Goal: Information Seeking & Learning: Learn about a topic

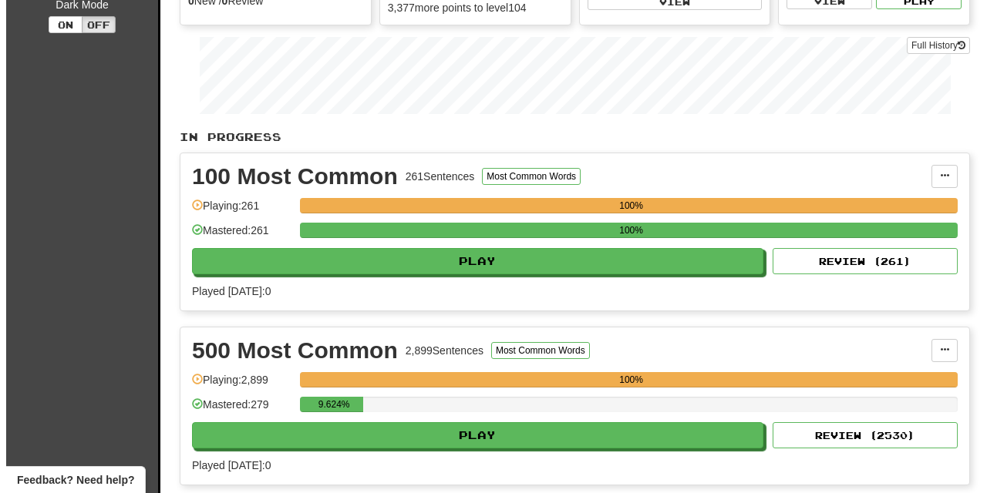
scroll to position [272, 0]
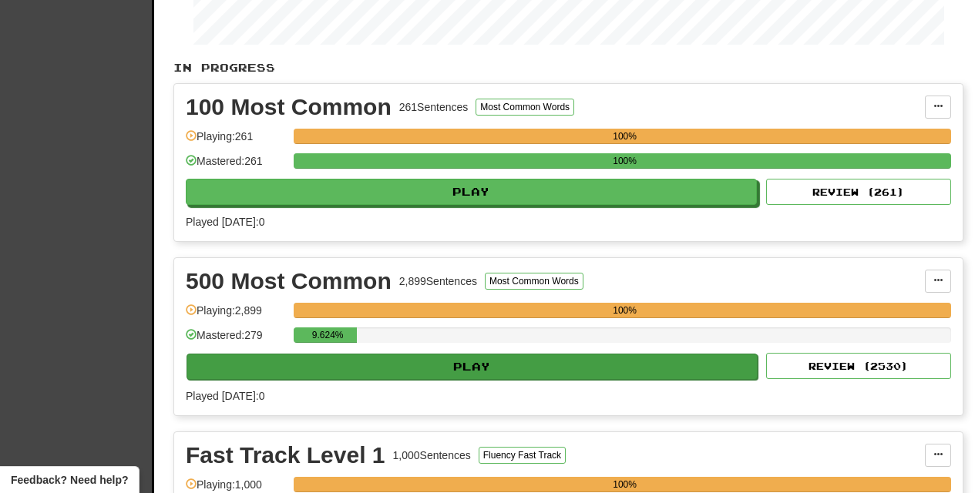
click at [555, 375] on button "Play" at bounding box center [472, 367] width 571 height 26
select select "********"
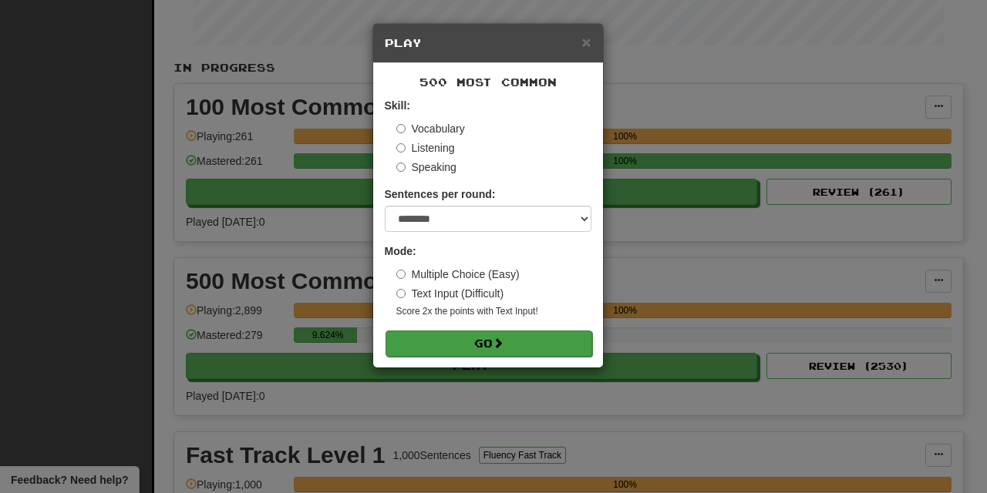
click at [499, 341] on span at bounding box center [498, 343] width 11 height 11
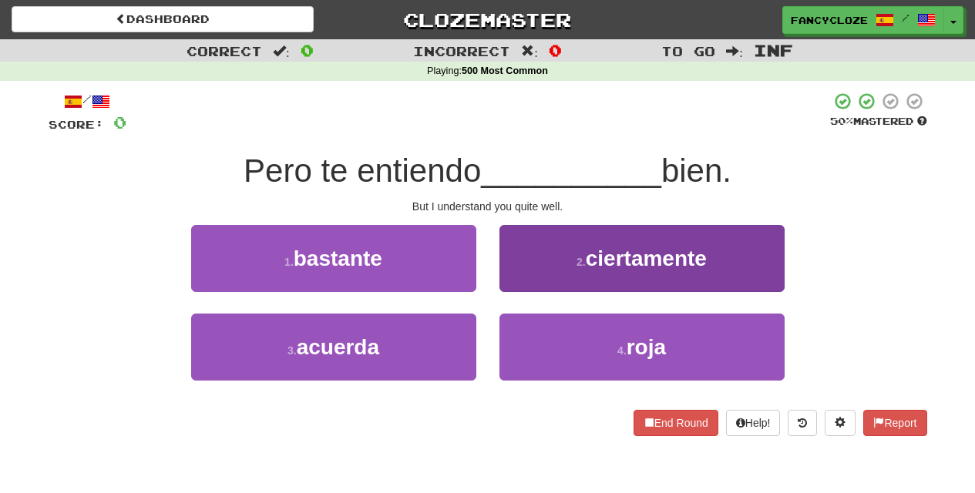
click at [657, 271] on button "2 . ciertamente" at bounding box center [642, 258] width 285 height 67
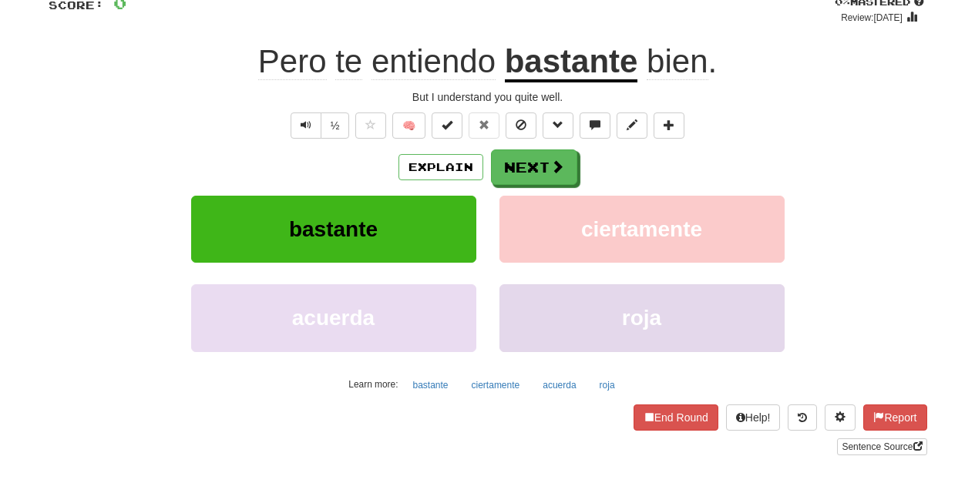
scroll to position [56, 0]
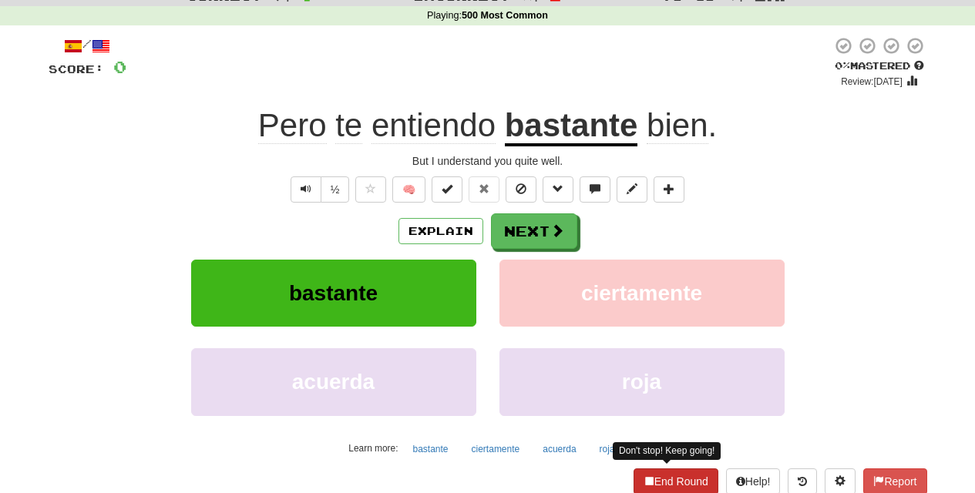
click at [666, 473] on button "End Round" at bounding box center [676, 482] width 85 height 26
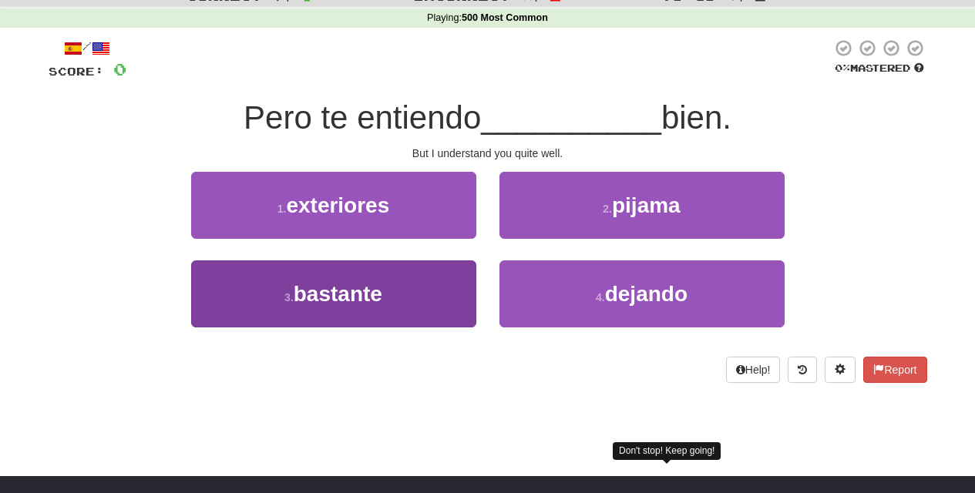
click at [389, 288] on button "3 . bastante" at bounding box center [333, 294] width 285 height 67
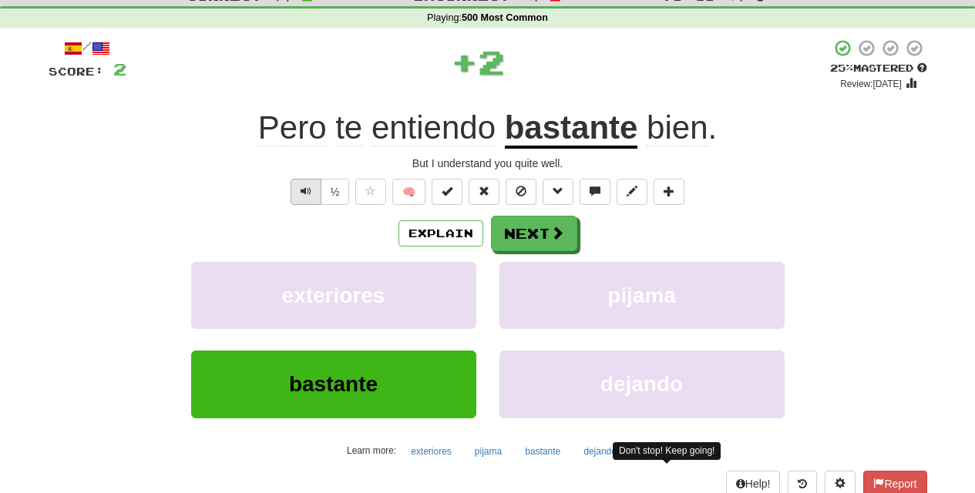
click at [301, 186] on span "Text-to-speech controls" at bounding box center [306, 191] width 11 height 11
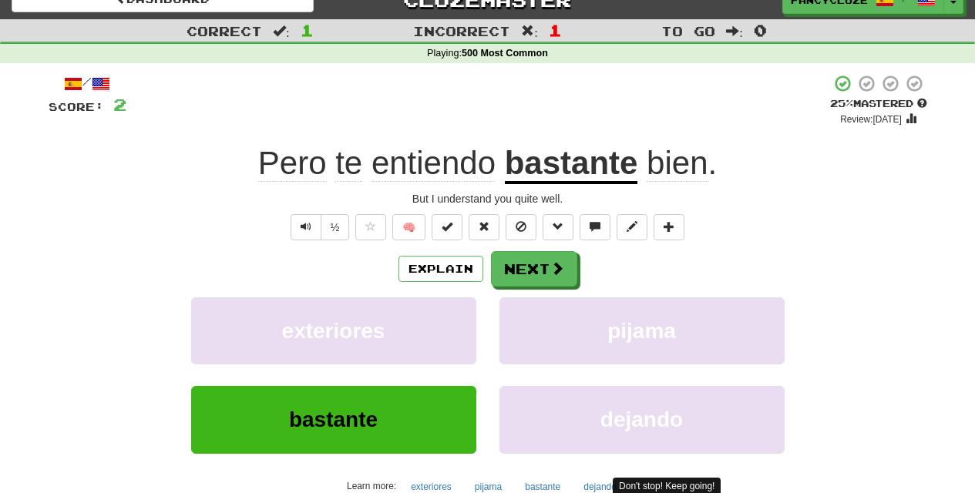
scroll to position [126, 0]
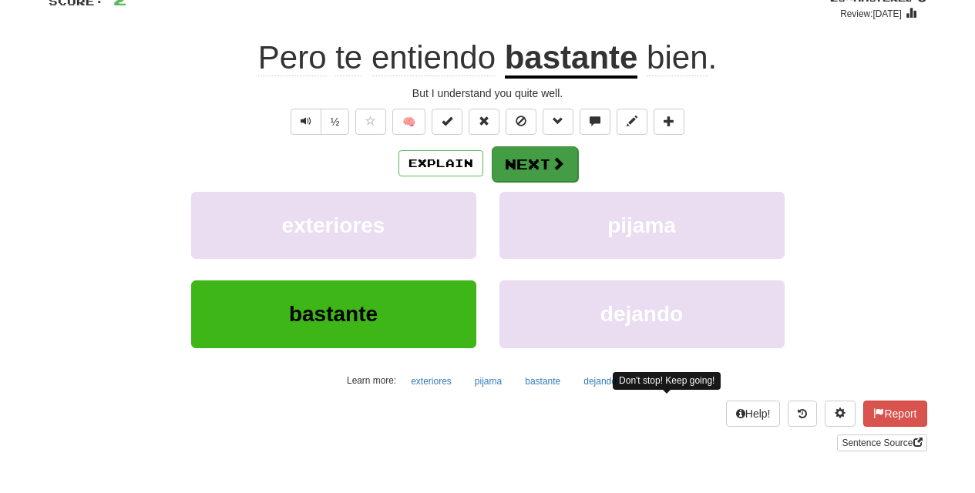
click at [529, 166] on button "Next" at bounding box center [535, 163] width 86 height 35
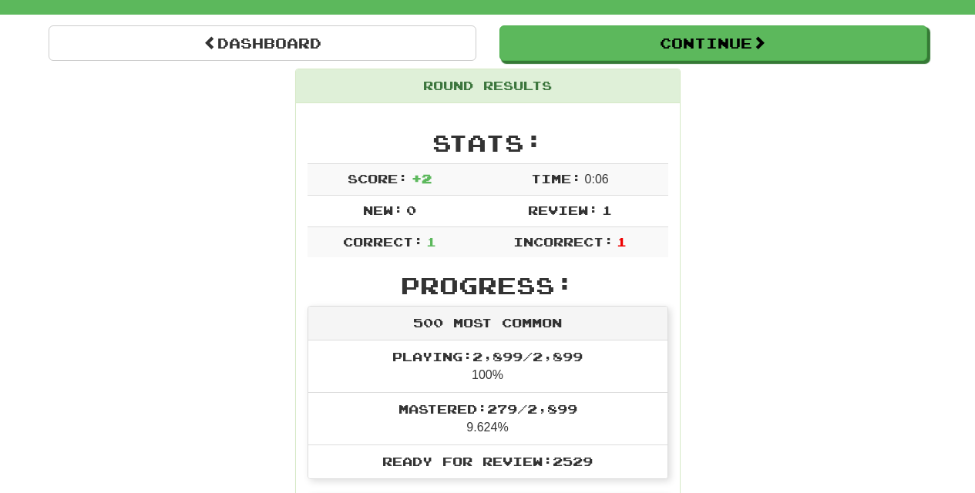
scroll to position [10, 0]
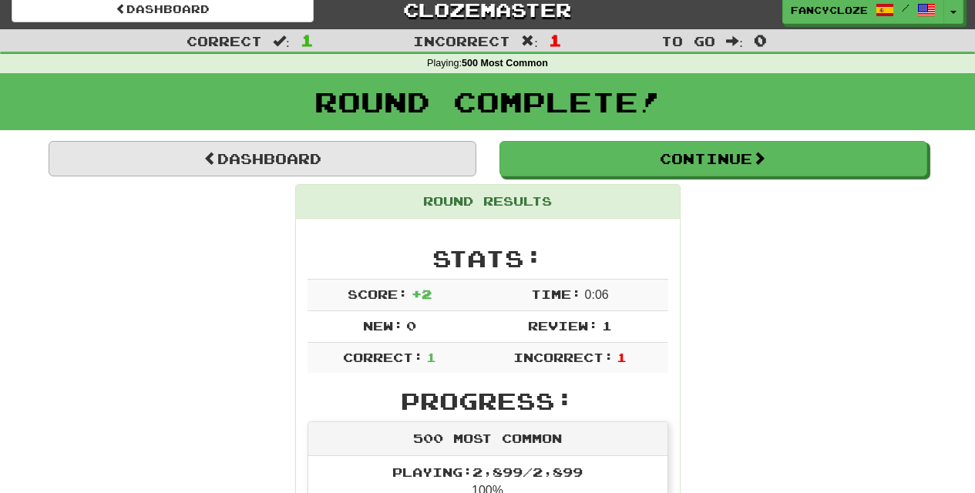
click at [252, 161] on link "Dashboard" at bounding box center [263, 158] width 428 height 35
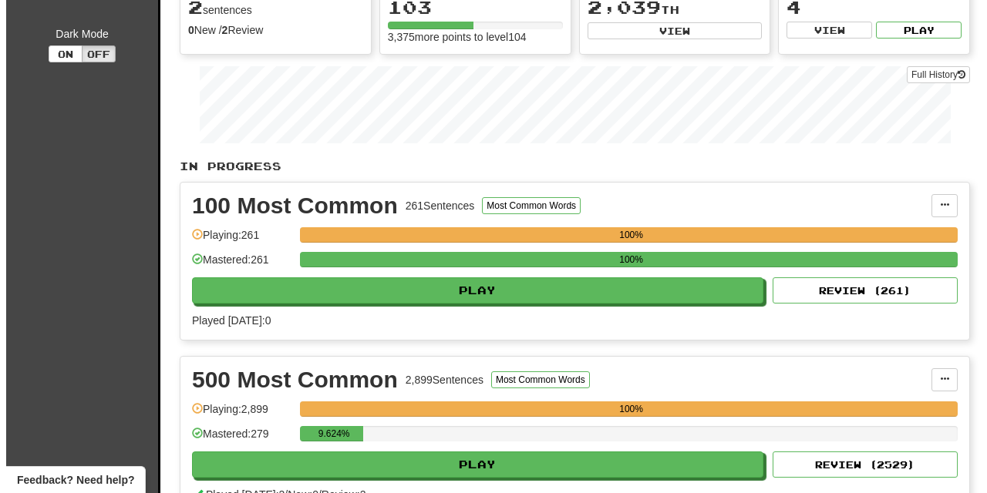
scroll to position [238, 0]
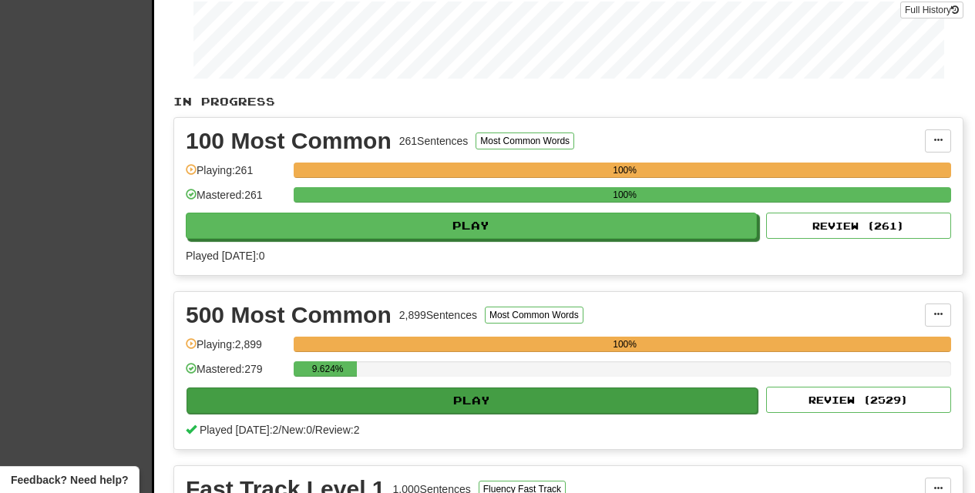
click at [488, 414] on button "Play" at bounding box center [472, 401] width 571 height 26
select select "********"
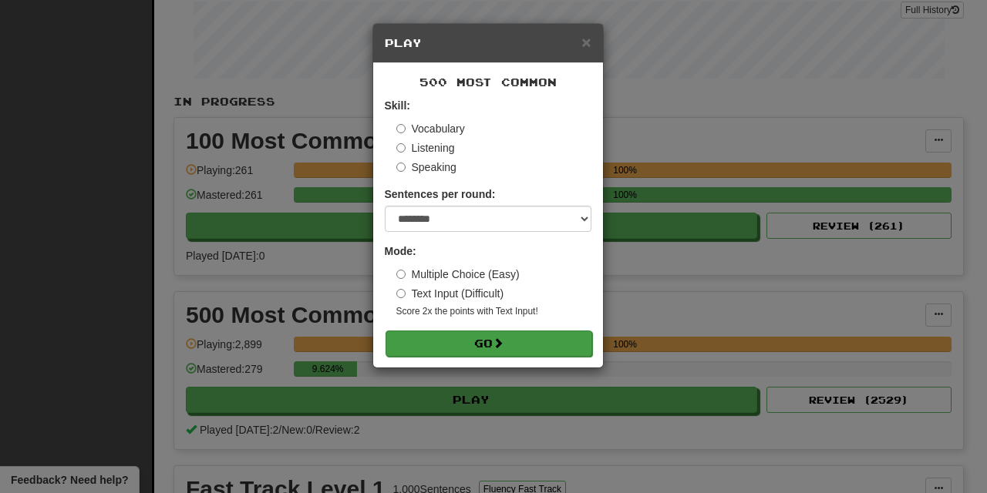
click at [491, 347] on button "Go" at bounding box center [488, 344] width 207 height 26
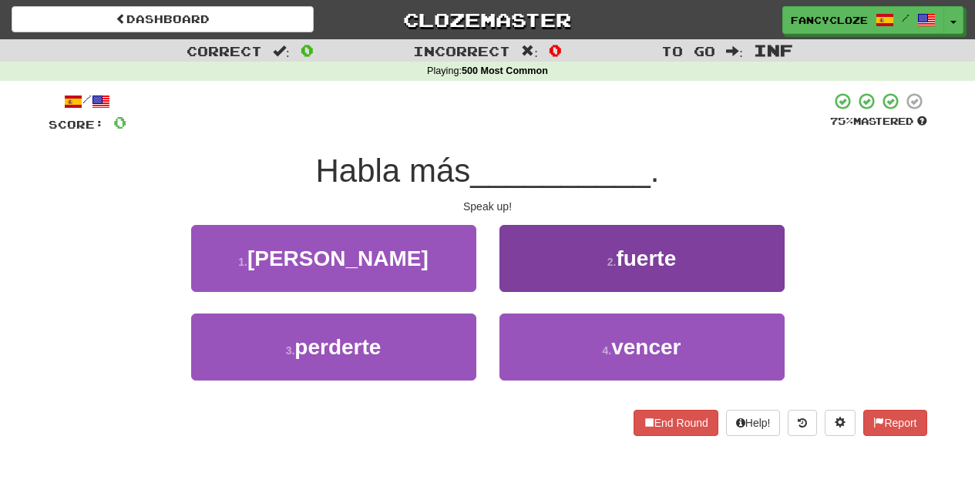
click at [591, 251] on button "2 . fuerte" at bounding box center [642, 258] width 285 height 67
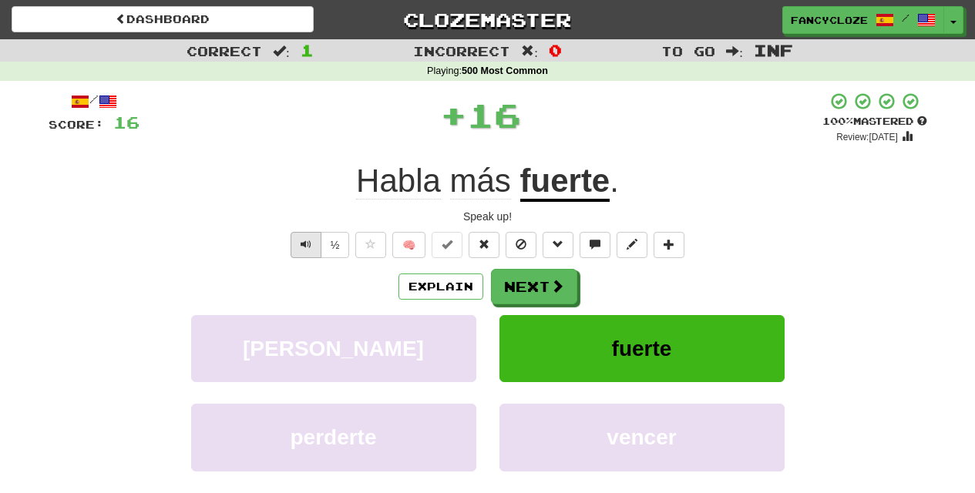
click at [301, 246] on span "Text-to-speech controls" at bounding box center [306, 244] width 11 height 11
click at [301, 244] on span "Text-to-speech controls" at bounding box center [306, 244] width 11 height 11
click at [301, 243] on span "Text-to-speech controls" at bounding box center [306, 244] width 11 height 11
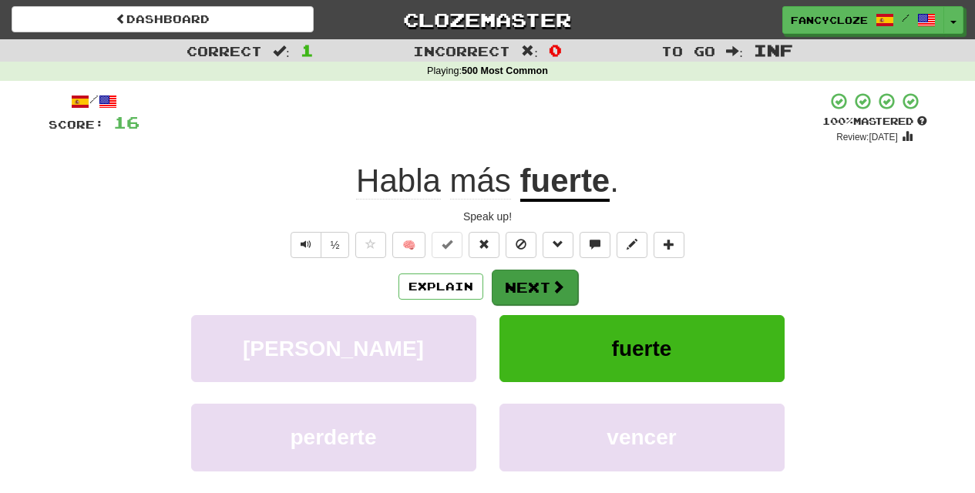
click at [515, 289] on button "Next" at bounding box center [535, 287] width 86 height 35
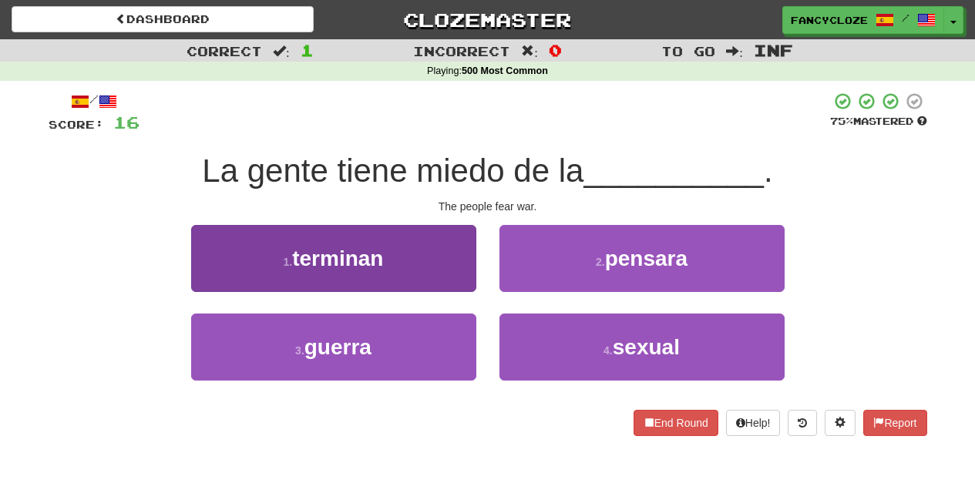
drag, startPoint x: 361, startPoint y: 357, endPoint x: 371, endPoint y: 352, distance: 11.4
click at [359, 359] on button "3 . guerra" at bounding box center [333, 347] width 285 height 67
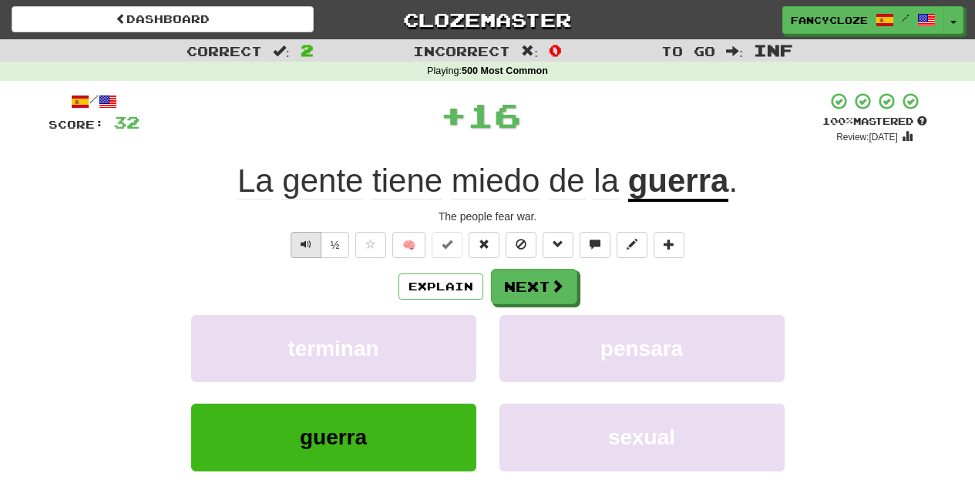
click at [310, 240] on span "Text-to-speech controls" at bounding box center [306, 244] width 11 height 11
click at [309, 240] on span "Text-to-speech controls" at bounding box center [306, 244] width 11 height 11
click at [308, 240] on span "Text-to-speech controls" at bounding box center [306, 244] width 11 height 11
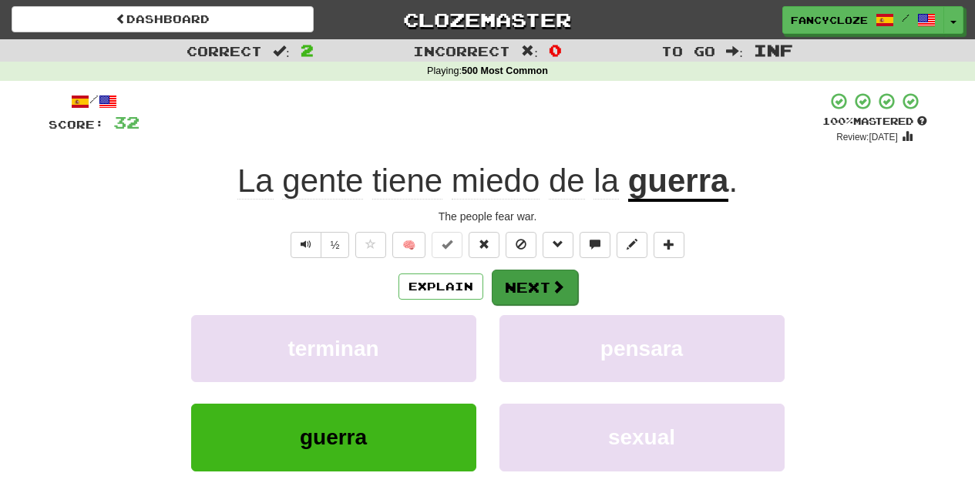
click at [524, 277] on button "Next" at bounding box center [535, 287] width 86 height 35
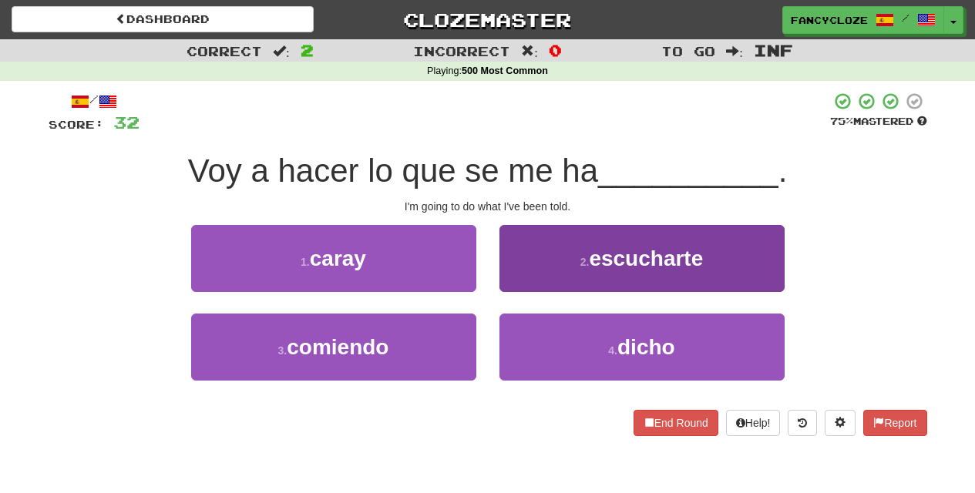
click at [595, 353] on button "4 . dicho" at bounding box center [642, 347] width 285 height 67
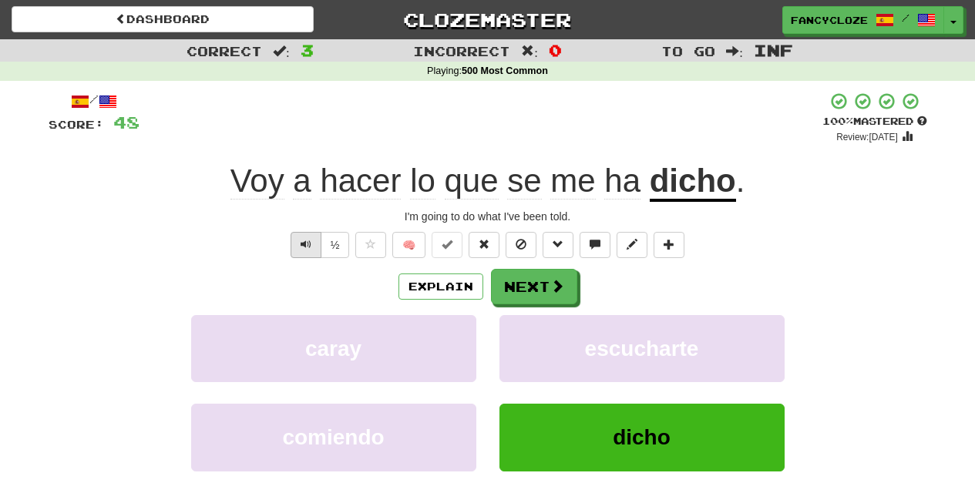
click at [304, 239] on span "Text-to-speech controls" at bounding box center [306, 244] width 11 height 11
click at [305, 236] on button "Text-to-speech controls" at bounding box center [306, 245] width 31 height 26
click at [304, 240] on span "Text-to-speech controls" at bounding box center [306, 244] width 11 height 11
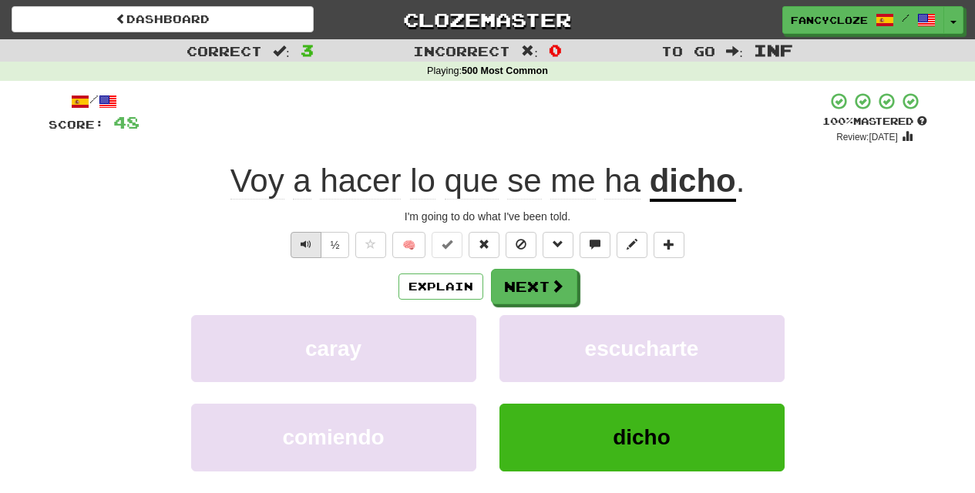
click at [307, 239] on span "Text-to-speech controls" at bounding box center [306, 244] width 11 height 11
click at [544, 281] on button "Next" at bounding box center [535, 287] width 86 height 35
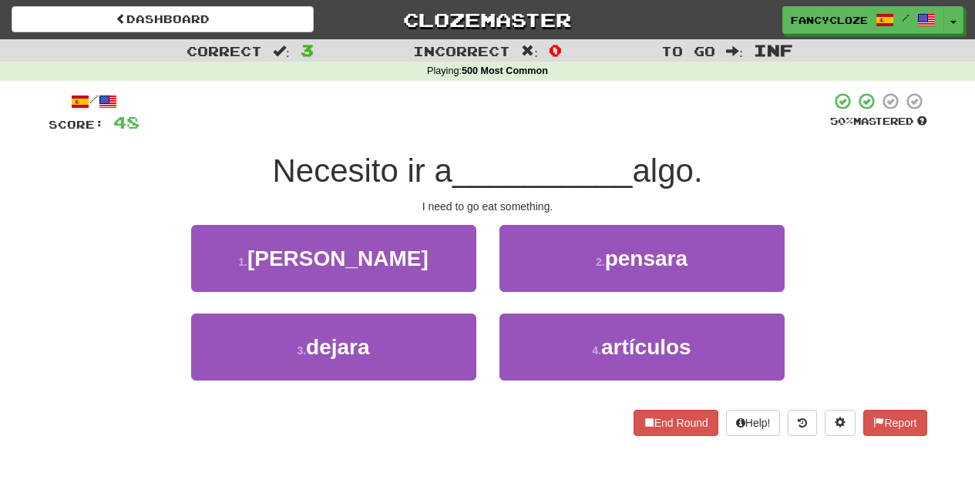
click at [362, 265] on span "comer" at bounding box center [337, 259] width 181 height 24
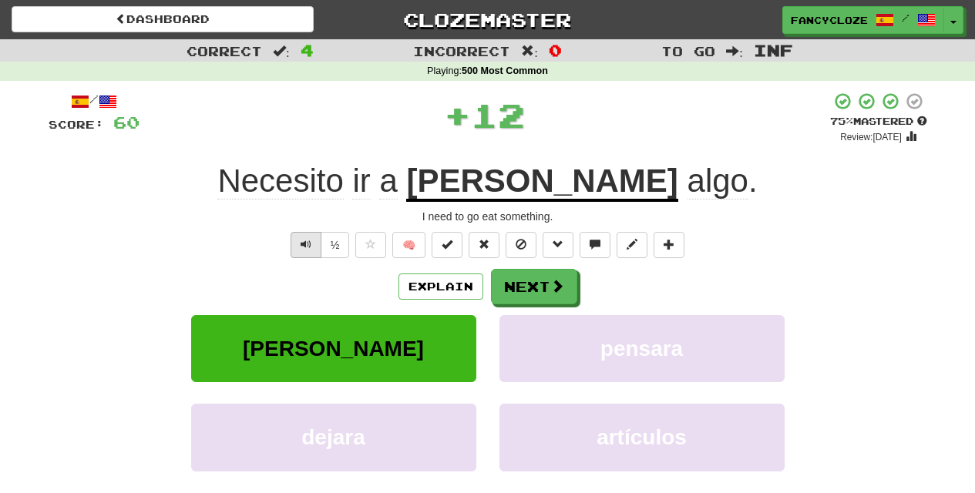
click at [311, 244] on button "Text-to-speech controls" at bounding box center [306, 245] width 31 height 26
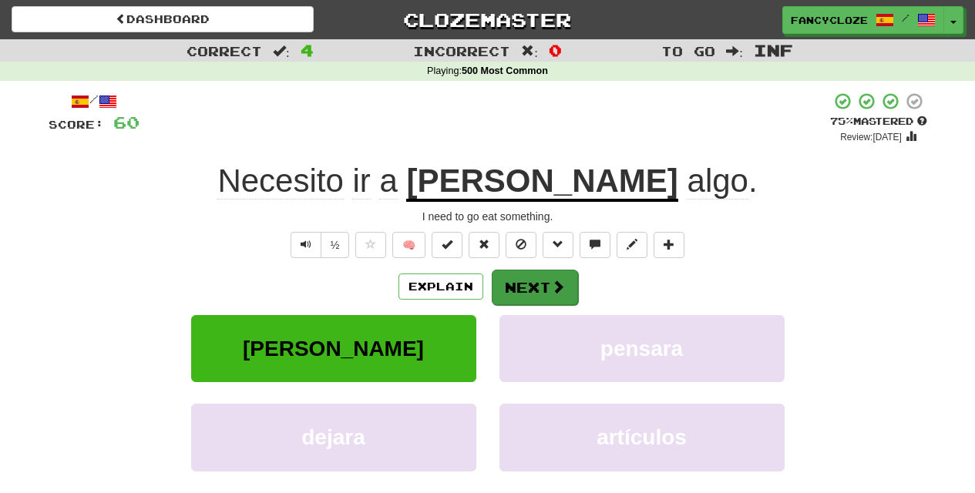
click at [520, 288] on button "Next" at bounding box center [535, 287] width 86 height 35
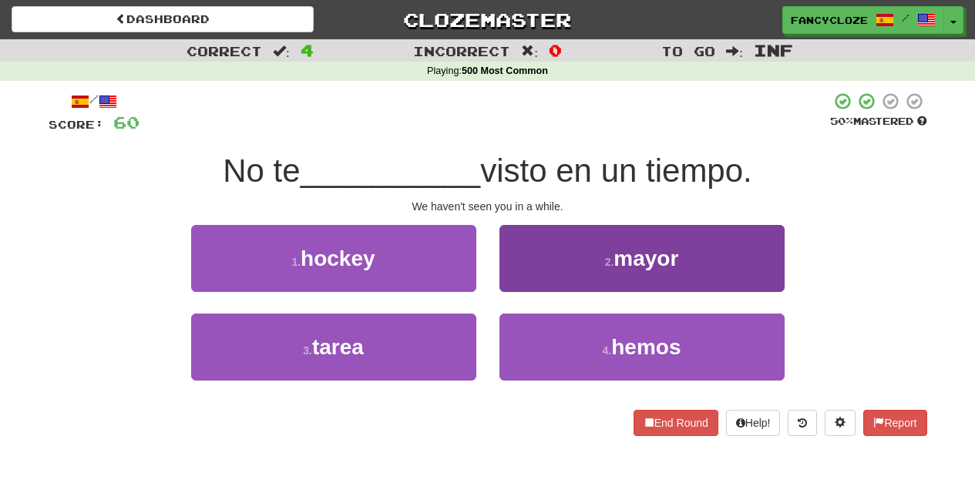
click at [645, 349] on span "hemos" at bounding box center [645, 347] width 69 height 24
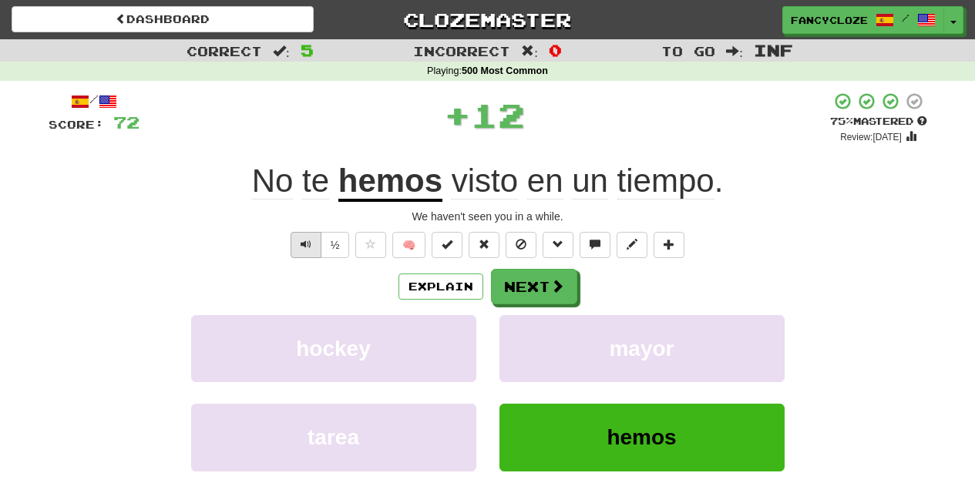
click at [302, 241] on span "Text-to-speech controls" at bounding box center [306, 244] width 11 height 11
click at [303, 240] on span "Text-to-speech controls" at bounding box center [306, 244] width 11 height 11
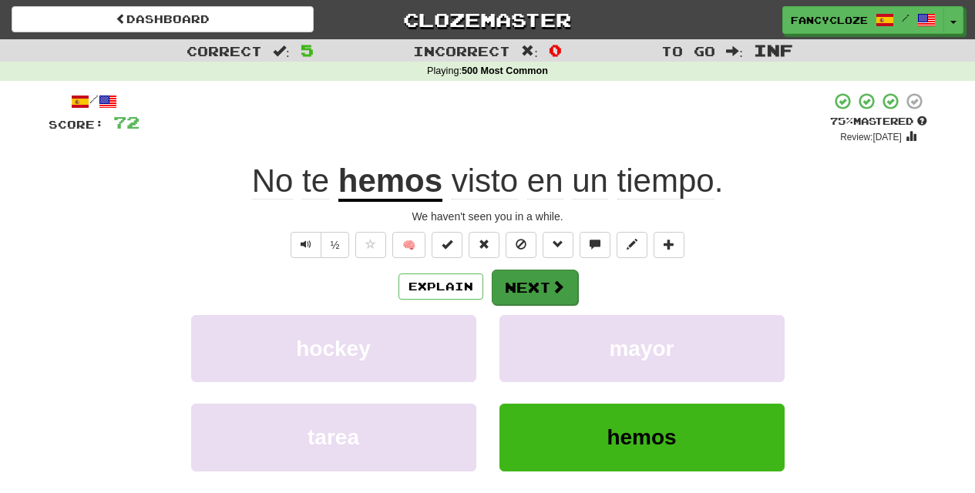
click at [540, 280] on button "Next" at bounding box center [535, 287] width 86 height 35
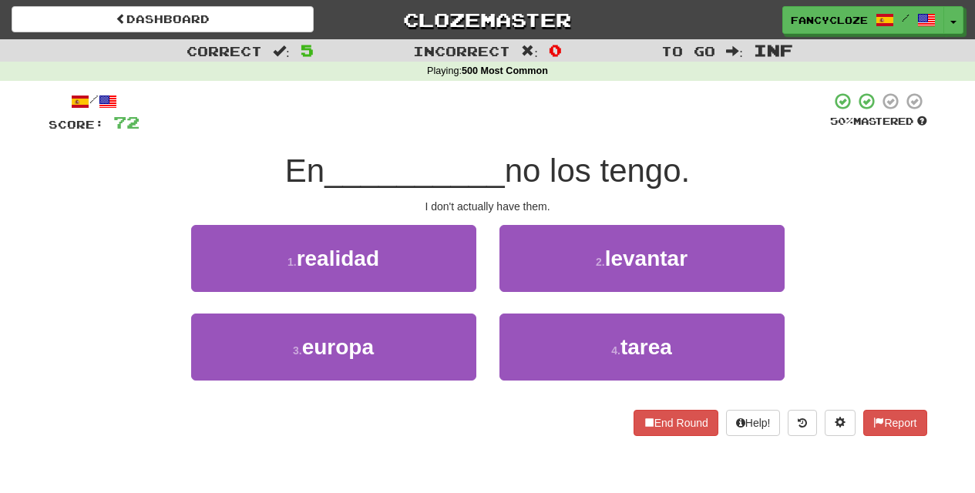
click at [349, 256] on span "realidad" at bounding box center [338, 259] width 82 height 24
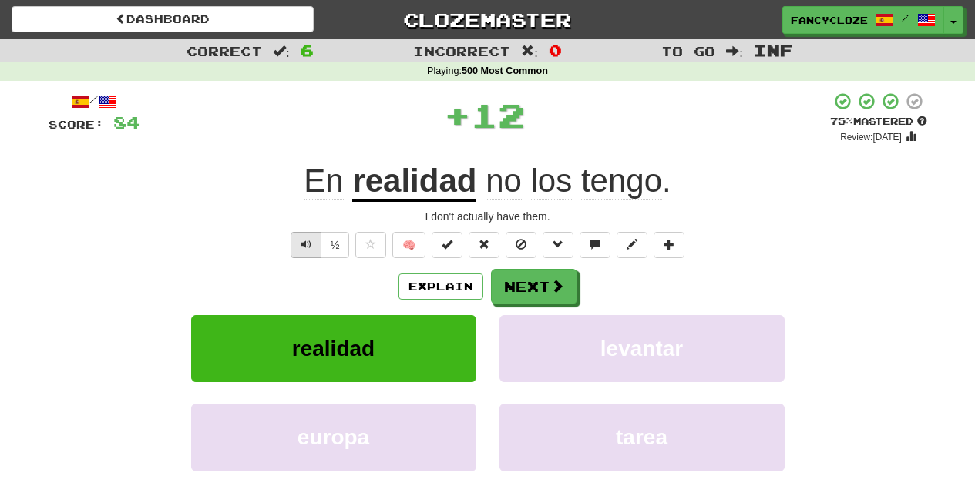
click at [293, 242] on button "Text-to-speech controls" at bounding box center [306, 245] width 31 height 26
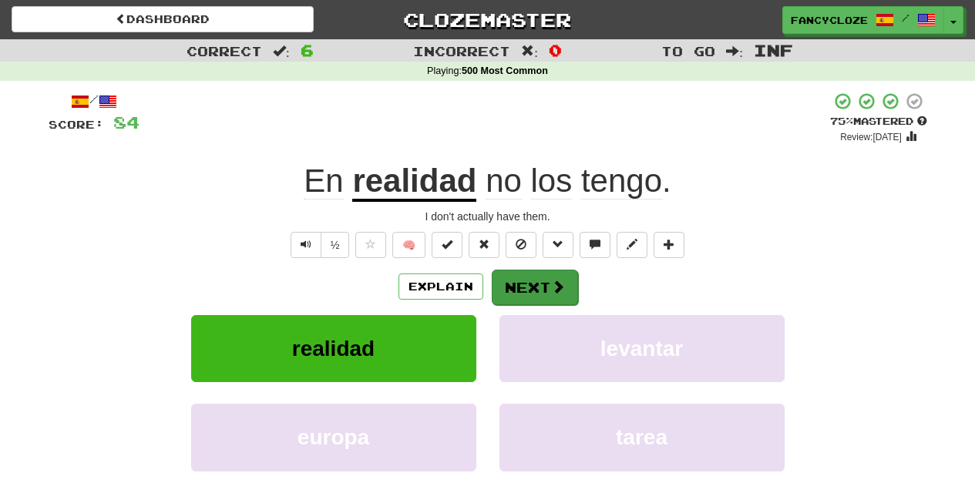
click at [515, 284] on button "Next" at bounding box center [535, 287] width 86 height 35
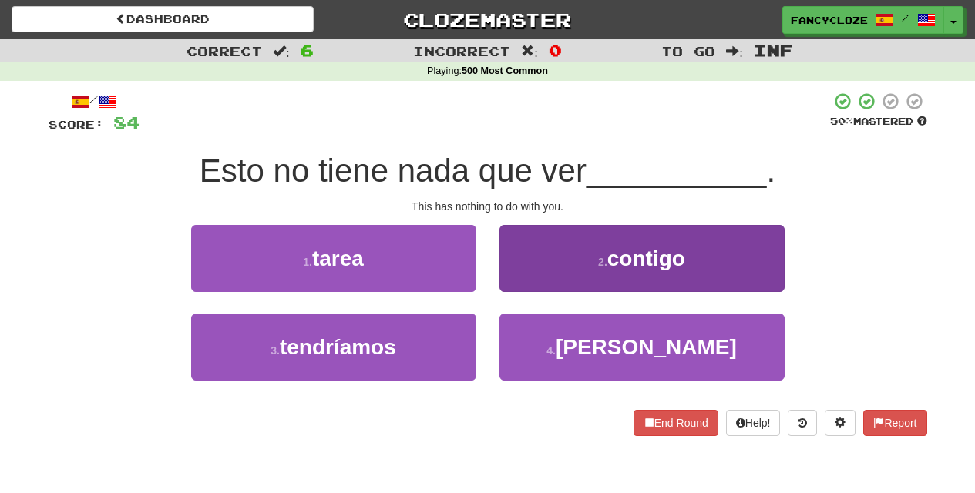
click at [571, 258] on button "2 . contigo" at bounding box center [642, 258] width 285 height 67
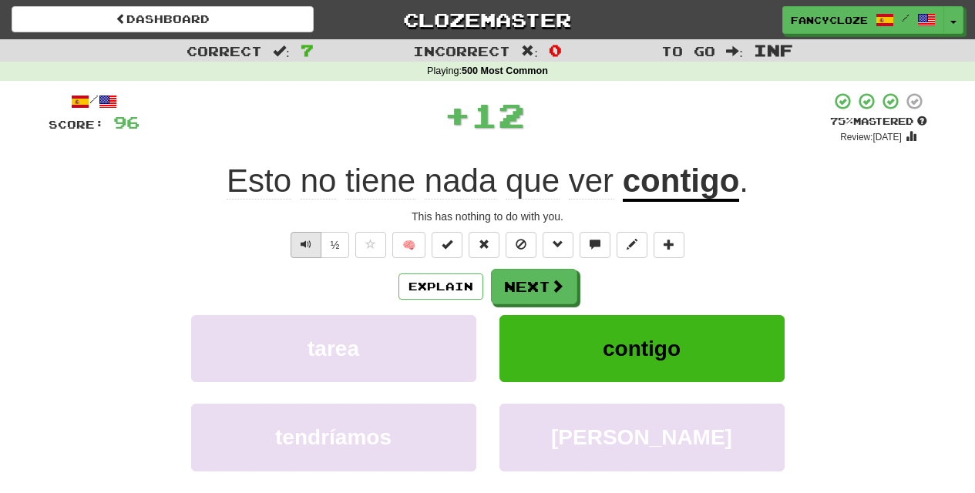
click at [309, 241] on span "Text-to-speech controls" at bounding box center [306, 244] width 11 height 11
click at [308, 241] on span "Text-to-speech controls" at bounding box center [306, 244] width 11 height 11
click at [306, 241] on span "Text-to-speech controls" at bounding box center [306, 244] width 11 height 11
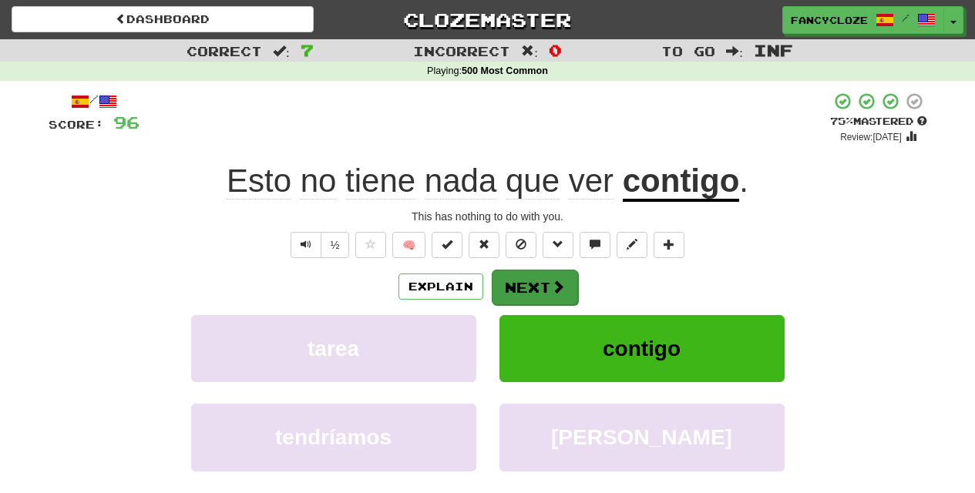
click at [551, 280] on span at bounding box center [558, 287] width 14 height 14
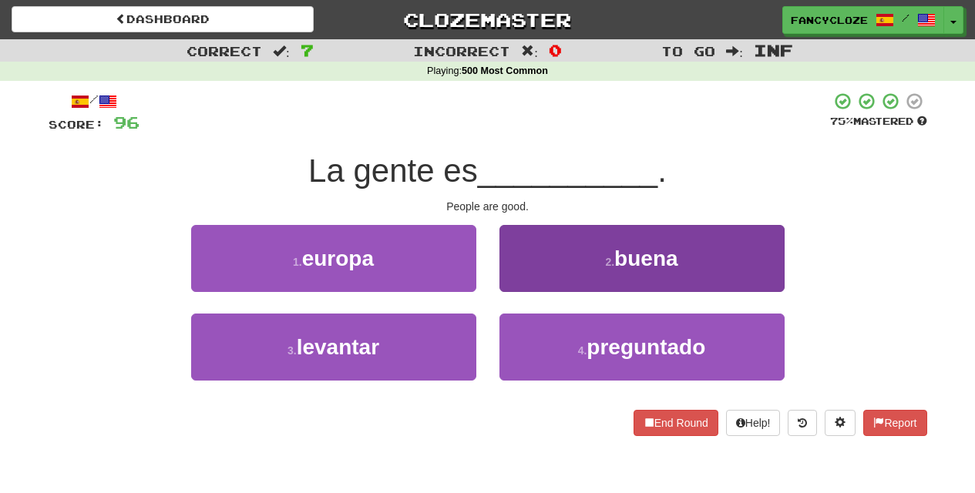
click at [550, 278] on button "2 . buena" at bounding box center [642, 258] width 285 height 67
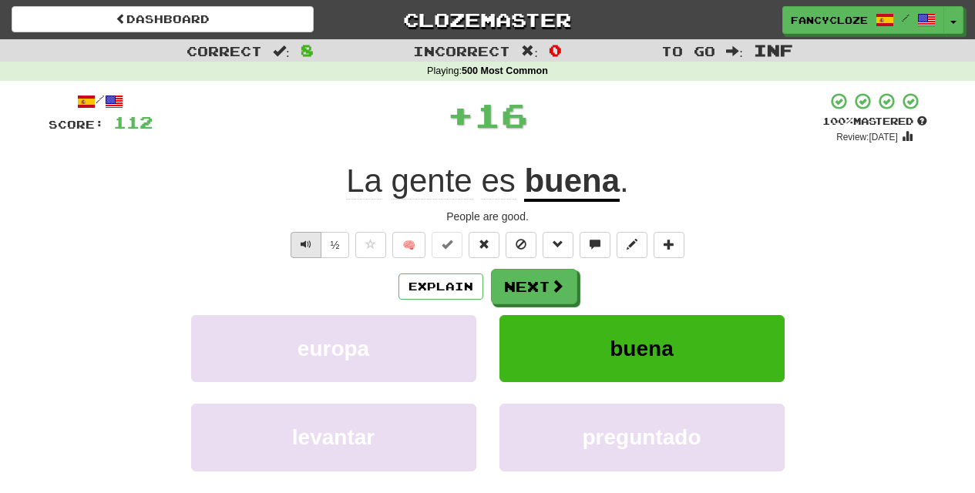
click at [301, 246] on span "Text-to-speech controls" at bounding box center [306, 244] width 11 height 11
click at [302, 245] on span "Text-to-speech controls" at bounding box center [306, 244] width 11 height 11
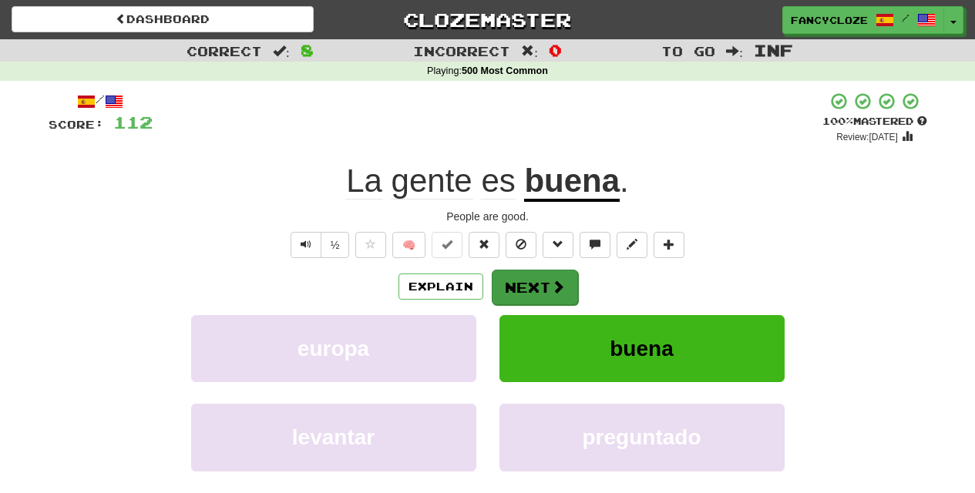
click at [520, 277] on button "Next" at bounding box center [535, 287] width 86 height 35
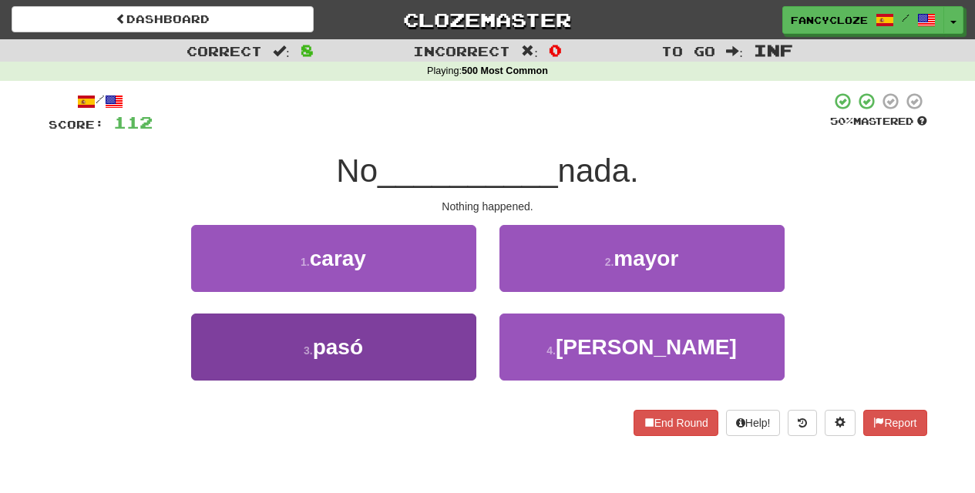
click at [351, 344] on span "pasó" at bounding box center [338, 347] width 50 height 24
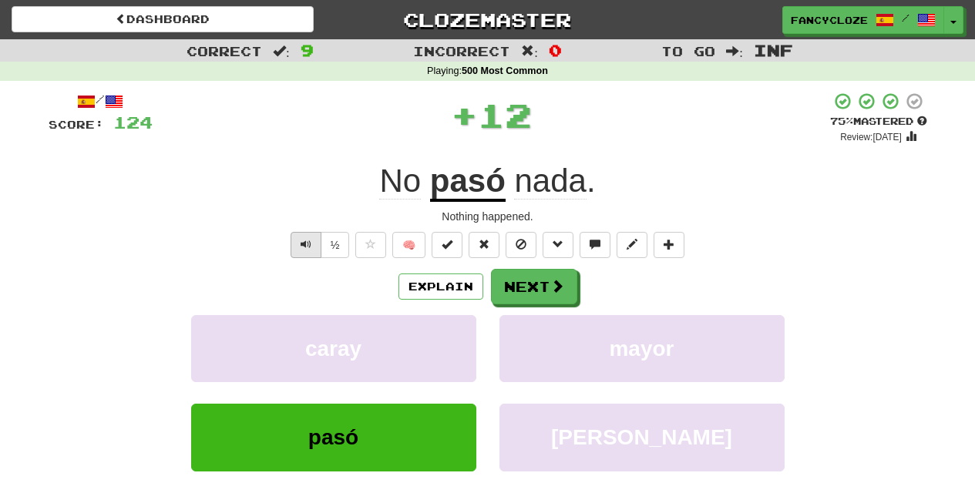
click at [308, 241] on span "Text-to-speech controls" at bounding box center [306, 244] width 11 height 11
click at [307, 240] on span "Text-to-speech controls" at bounding box center [306, 244] width 11 height 11
click at [306, 240] on span "Text-to-speech controls" at bounding box center [306, 244] width 11 height 11
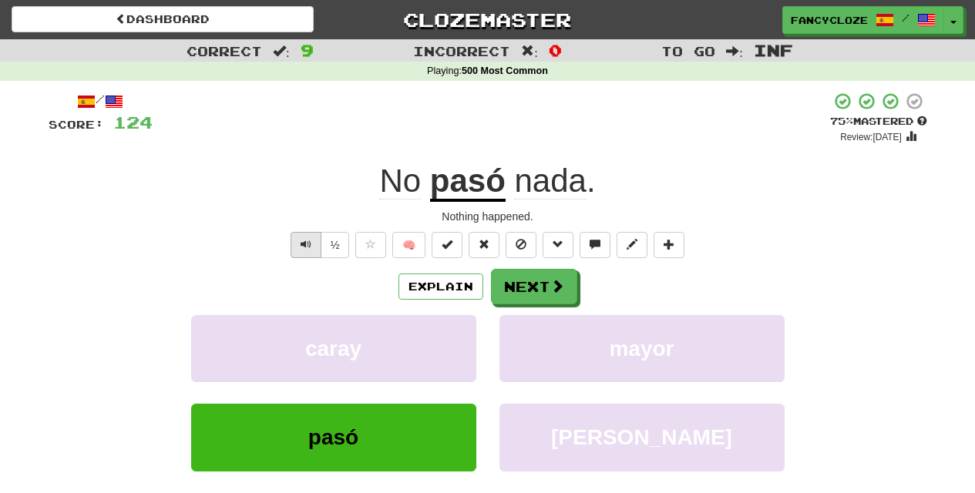
click at [306, 239] on span "Text-to-speech controls" at bounding box center [306, 244] width 11 height 11
click at [509, 276] on button "Next" at bounding box center [535, 287] width 86 height 35
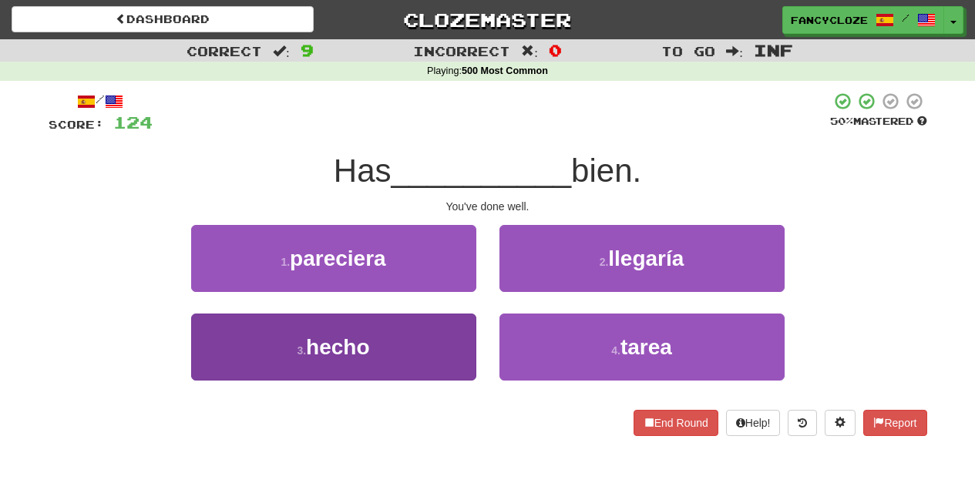
click at [342, 353] on span "hecho" at bounding box center [337, 347] width 63 height 24
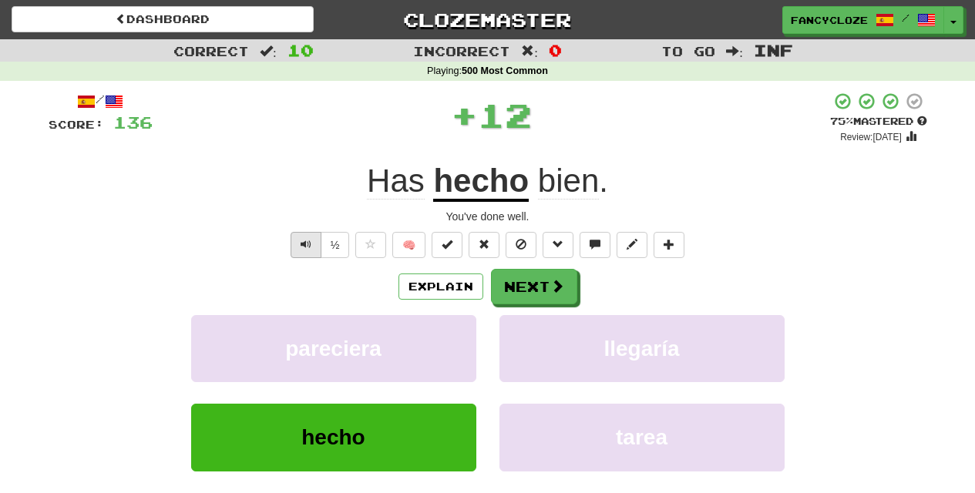
click at [309, 242] on span "Text-to-speech controls" at bounding box center [306, 244] width 11 height 11
click at [308, 242] on span "Text-to-speech controls" at bounding box center [306, 244] width 11 height 11
click at [306, 242] on span "Text-to-speech controls" at bounding box center [306, 244] width 11 height 11
click at [306, 241] on span "Text-to-speech controls" at bounding box center [306, 244] width 11 height 11
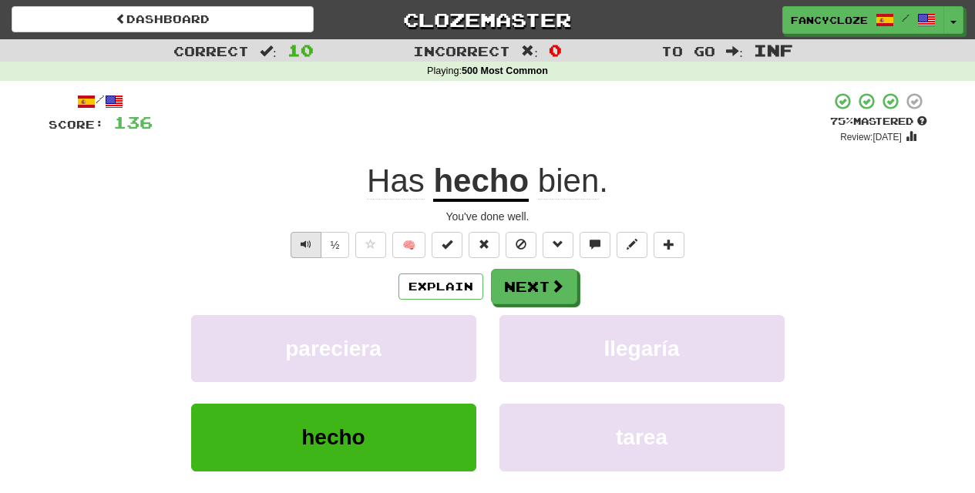
click at [305, 240] on span "Text-to-speech controls" at bounding box center [306, 244] width 11 height 11
click at [507, 281] on button "Next" at bounding box center [535, 287] width 86 height 35
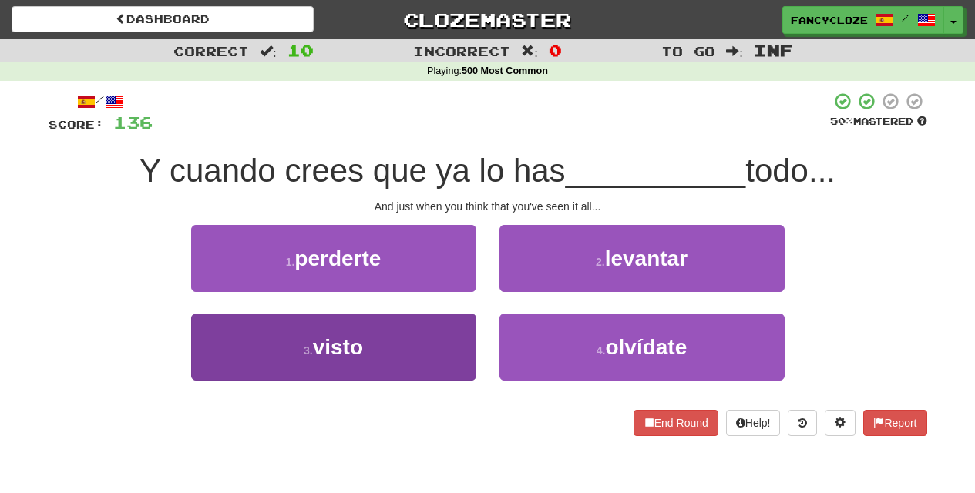
click at [288, 352] on button "3 . visto" at bounding box center [333, 347] width 285 height 67
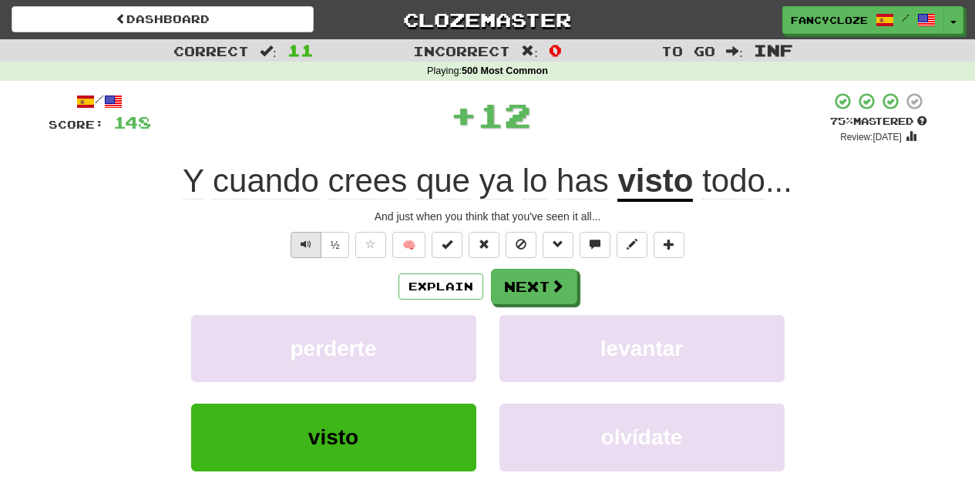
click at [305, 241] on span "Text-to-speech controls" at bounding box center [306, 244] width 11 height 11
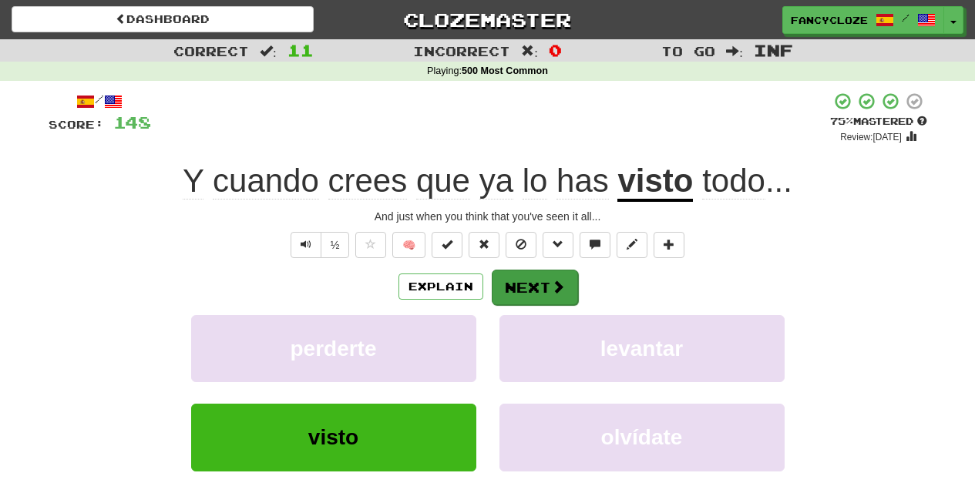
click at [519, 278] on button "Next" at bounding box center [535, 287] width 86 height 35
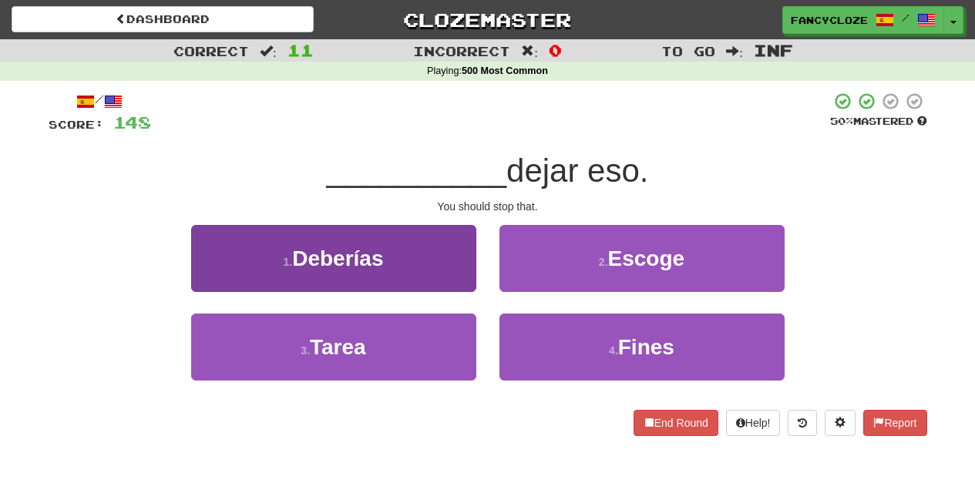
click at [371, 247] on span "Deberías" at bounding box center [337, 259] width 91 height 24
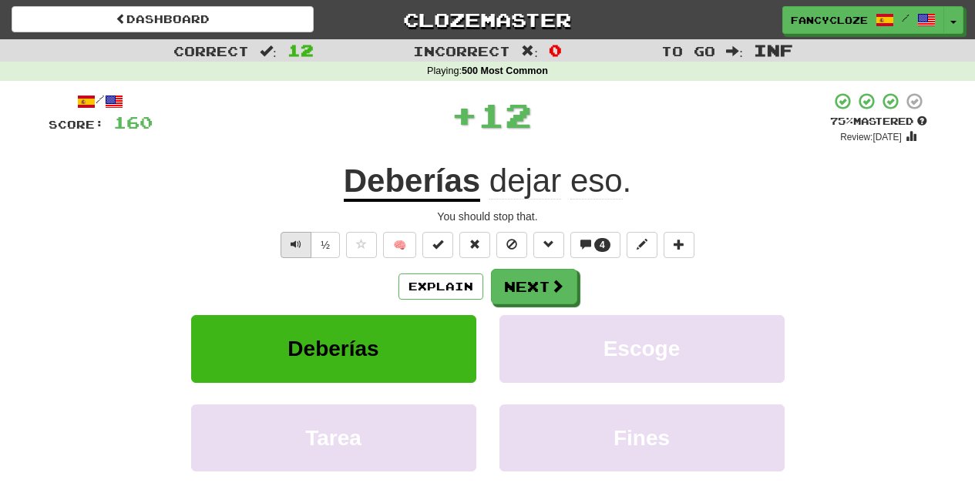
click at [289, 243] on button "Text-to-speech controls" at bounding box center [296, 245] width 31 height 26
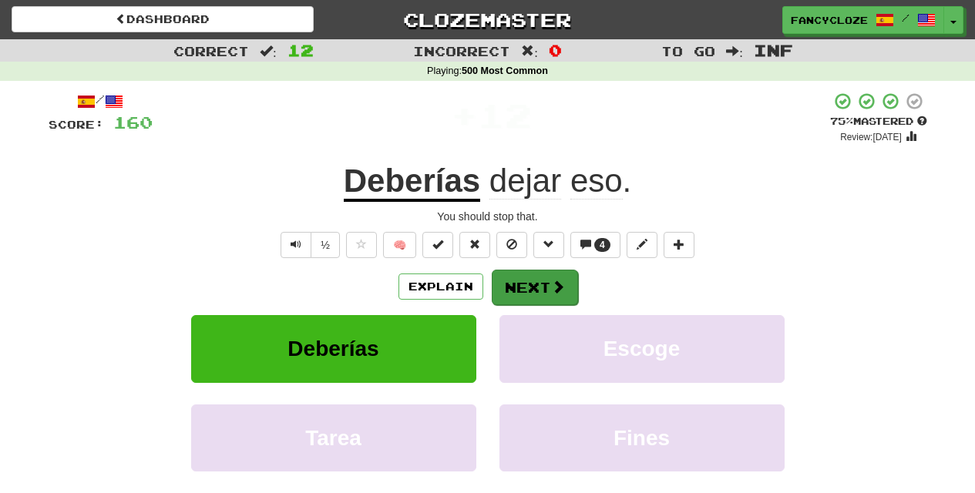
click at [534, 283] on button "Next" at bounding box center [535, 287] width 86 height 35
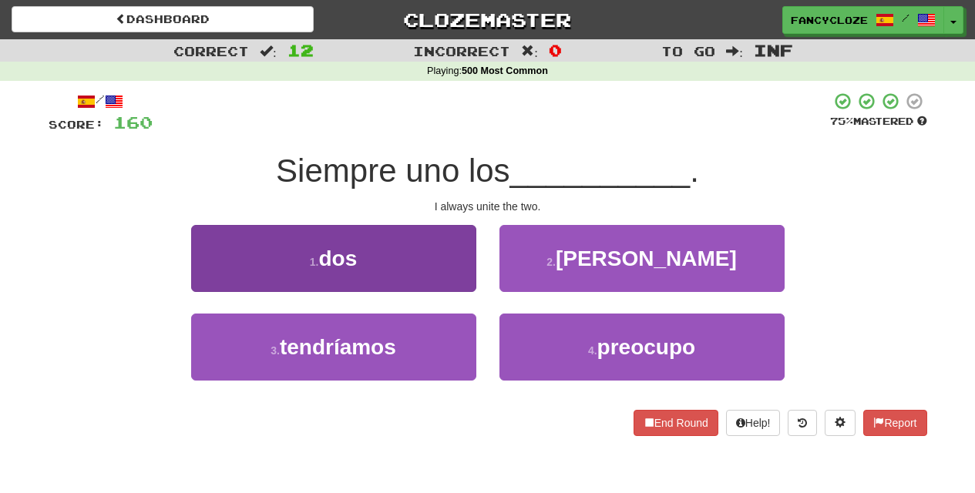
click at [339, 256] on span "dos" at bounding box center [337, 259] width 39 height 24
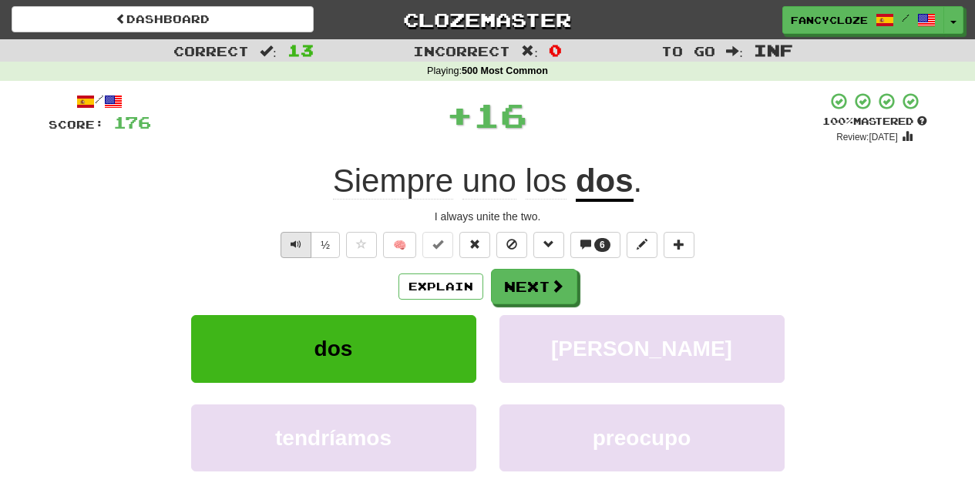
click at [295, 243] on span "Text-to-speech controls" at bounding box center [296, 244] width 11 height 11
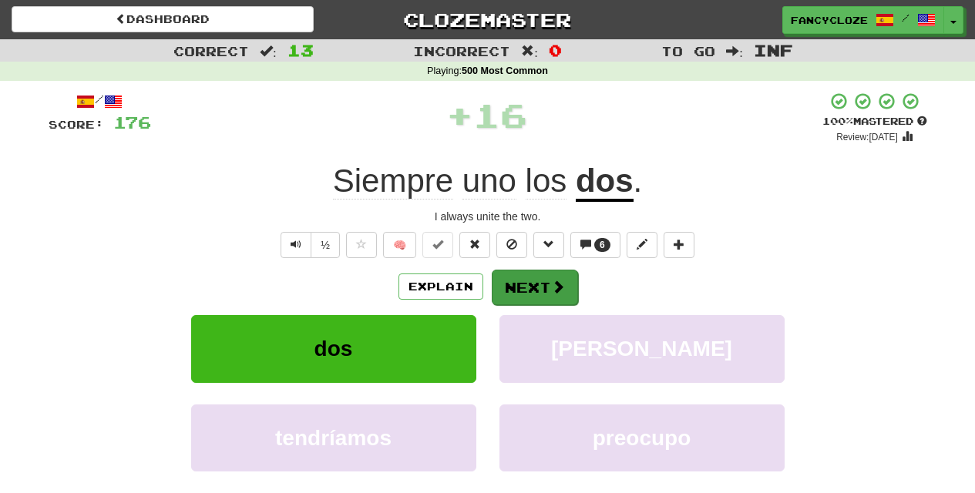
click at [556, 285] on span at bounding box center [558, 287] width 14 height 14
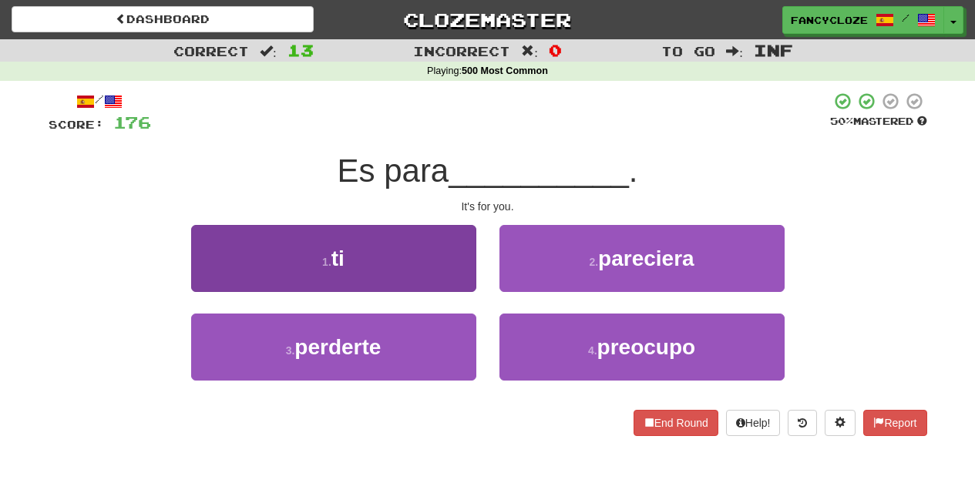
click at [392, 282] on button "1 . ti" at bounding box center [333, 258] width 285 height 67
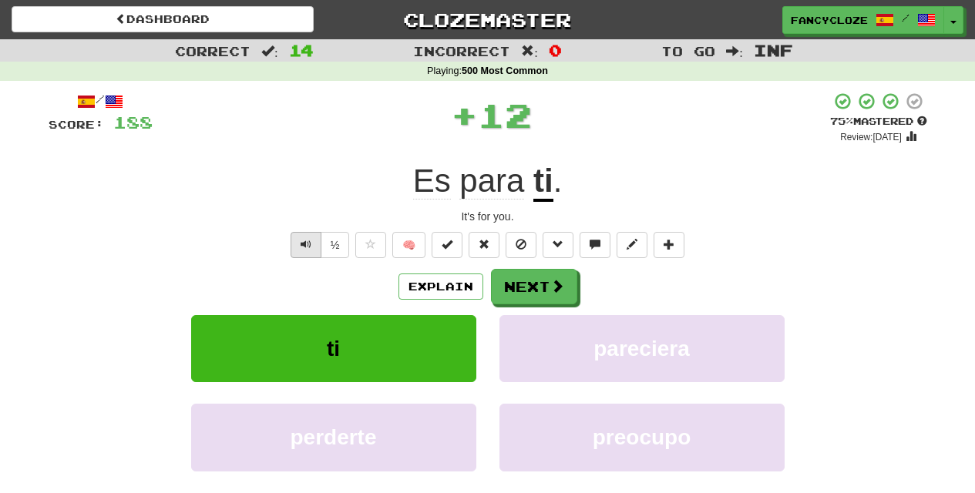
click at [308, 241] on span "Text-to-speech controls" at bounding box center [306, 244] width 11 height 11
click at [308, 240] on span "Text-to-speech controls" at bounding box center [306, 244] width 11 height 11
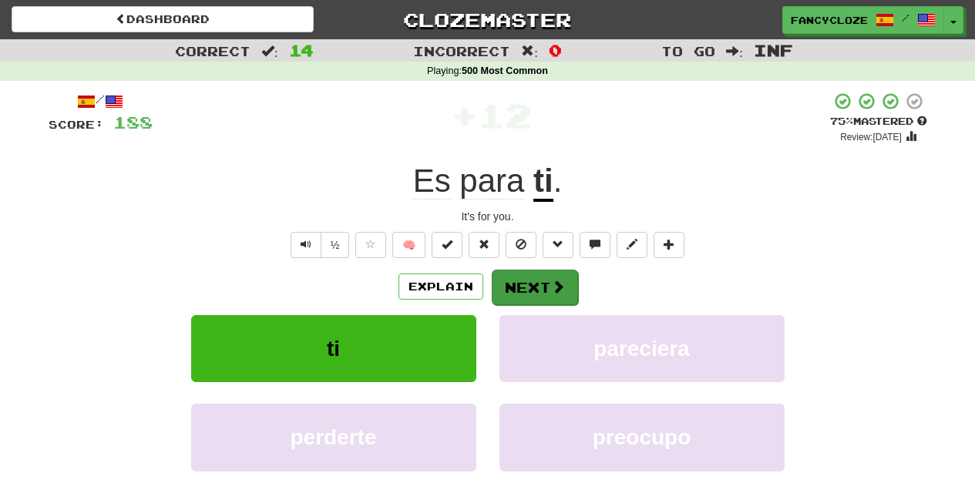
click at [540, 286] on button "Next" at bounding box center [535, 287] width 86 height 35
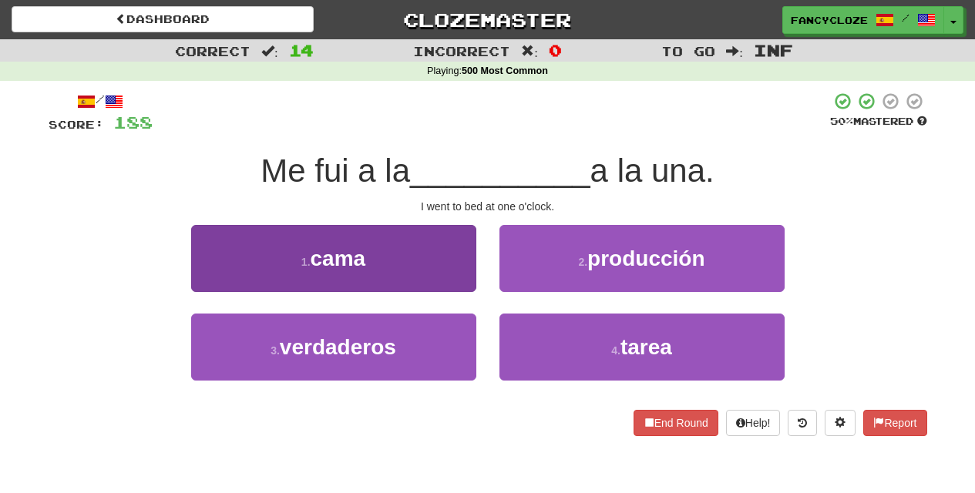
click at [377, 268] on button "1 . cama" at bounding box center [333, 258] width 285 height 67
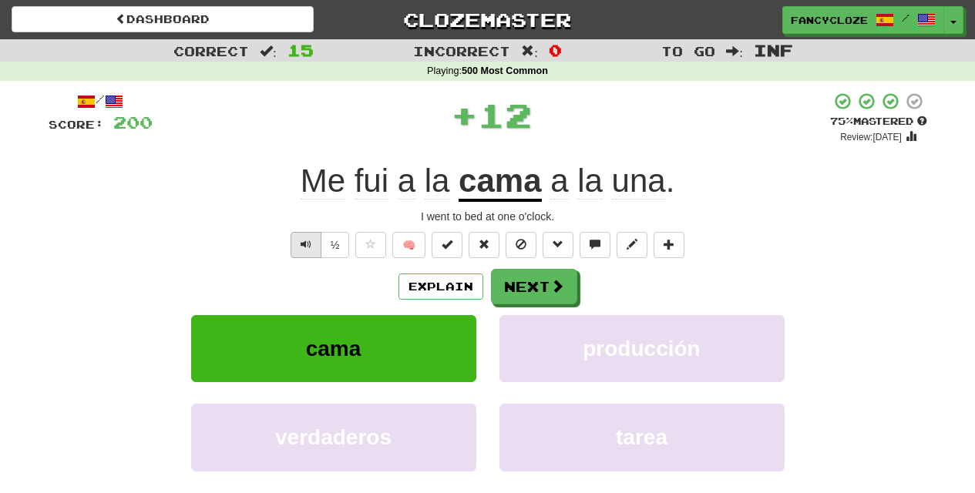
click at [305, 243] on span "Text-to-speech controls" at bounding box center [306, 244] width 11 height 11
click at [305, 241] on span "Text-to-speech controls" at bounding box center [306, 244] width 11 height 11
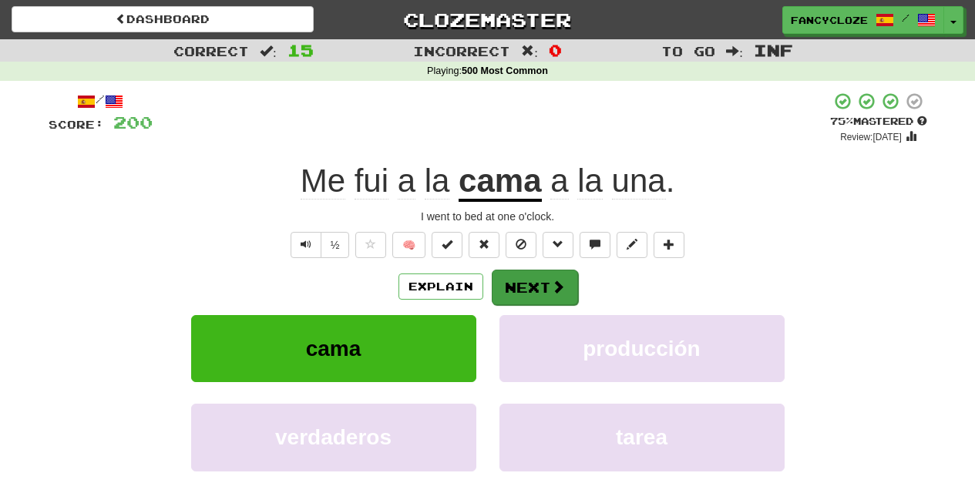
click at [529, 275] on button "Next" at bounding box center [535, 287] width 86 height 35
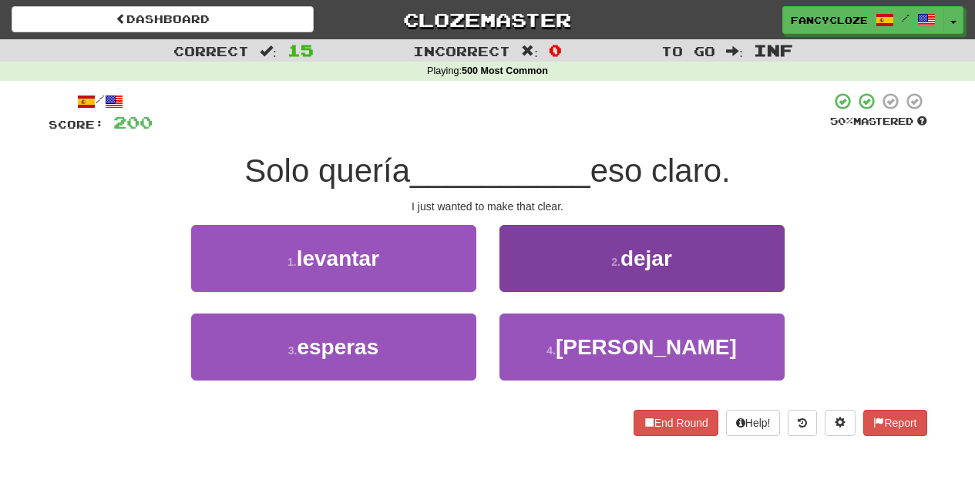
click at [527, 276] on button "2 . dejar" at bounding box center [642, 258] width 285 height 67
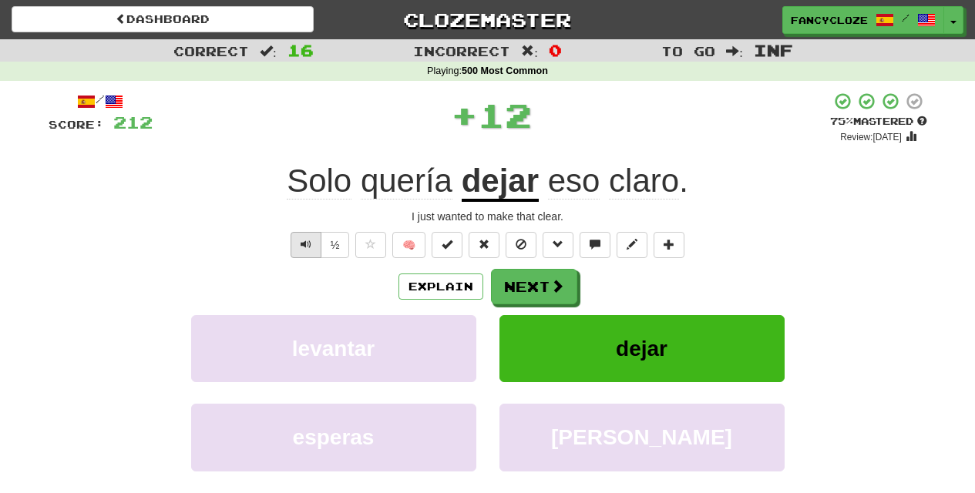
click at [305, 246] on span "Text-to-speech controls" at bounding box center [306, 244] width 11 height 11
click at [303, 247] on span "Text-to-speech controls" at bounding box center [306, 244] width 11 height 11
click at [301, 249] on button "Text-to-speech controls" at bounding box center [306, 245] width 31 height 26
click at [301, 247] on span "Text-to-speech controls" at bounding box center [306, 244] width 11 height 11
drag, startPoint x: 301, startPoint y: 243, endPoint x: 311, endPoint y: 241, distance: 10.3
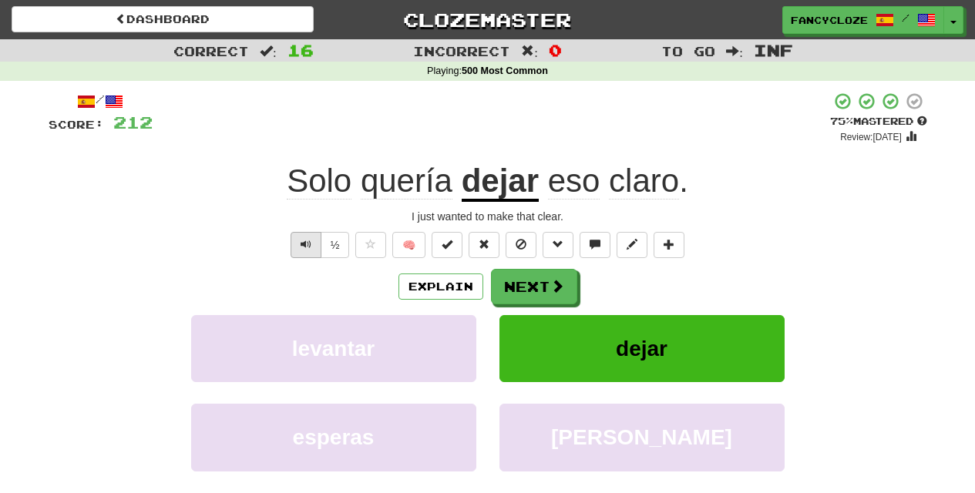
click at [302, 243] on span "Text-to-speech controls" at bounding box center [306, 244] width 11 height 11
click at [312, 241] on button "Text-to-speech controls" at bounding box center [306, 245] width 31 height 26
click at [311, 239] on button "Text-to-speech controls" at bounding box center [306, 245] width 31 height 26
click at [305, 251] on button "Text-to-speech controls" at bounding box center [306, 245] width 31 height 26
click at [525, 296] on button "Next" at bounding box center [535, 287] width 86 height 35
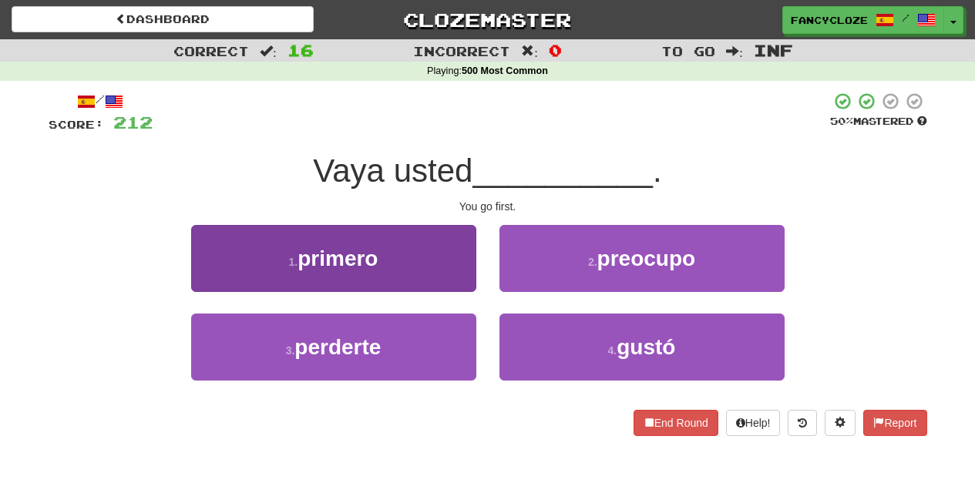
click at [364, 289] on div "1 . primero" at bounding box center [334, 269] width 308 height 89
click at [343, 250] on span "primero" at bounding box center [338, 259] width 80 height 24
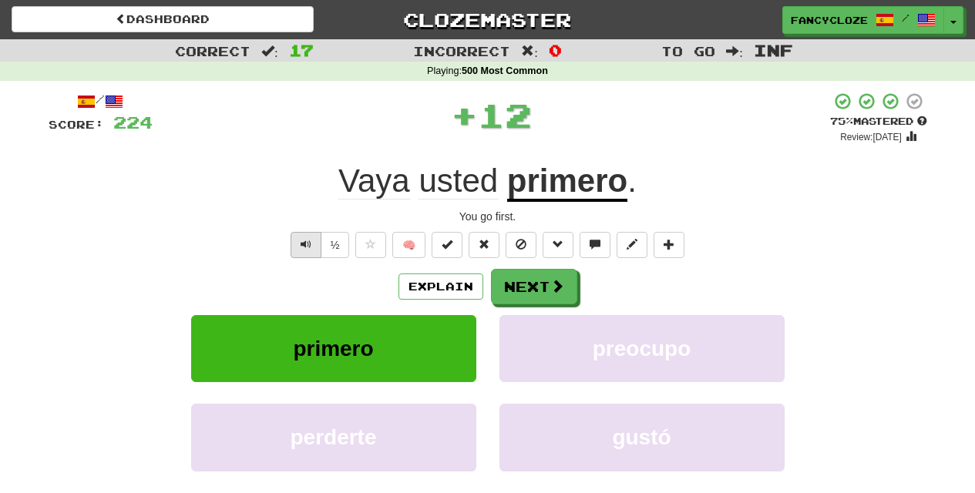
click at [306, 243] on span "Text-to-speech controls" at bounding box center [306, 244] width 11 height 11
click at [530, 277] on button "Next" at bounding box center [535, 287] width 86 height 35
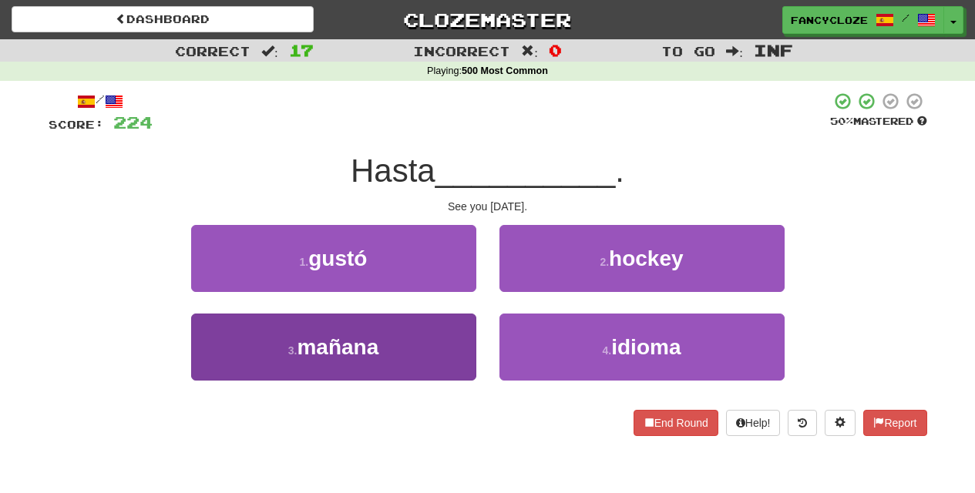
click at [386, 328] on button "3 . mañana" at bounding box center [333, 347] width 285 height 67
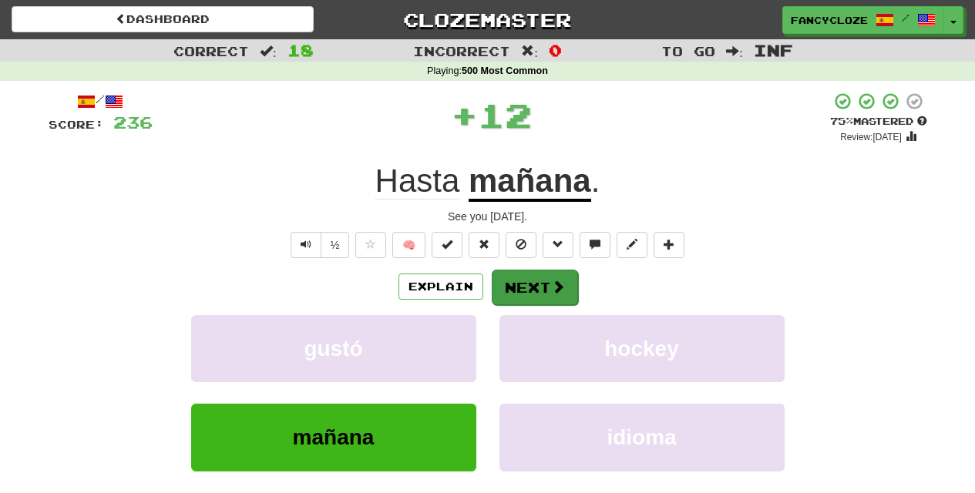
click at [535, 283] on button "Next" at bounding box center [535, 287] width 86 height 35
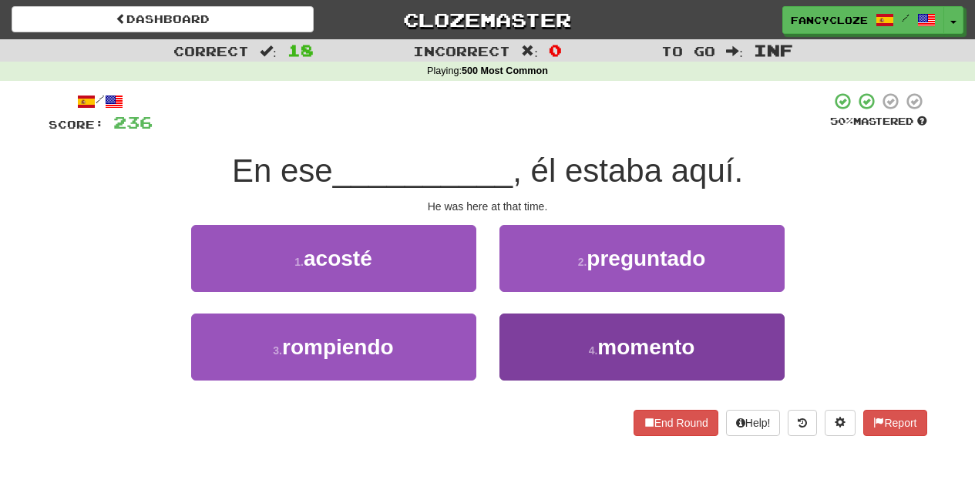
click at [622, 351] on span "momento" at bounding box center [646, 347] width 97 height 24
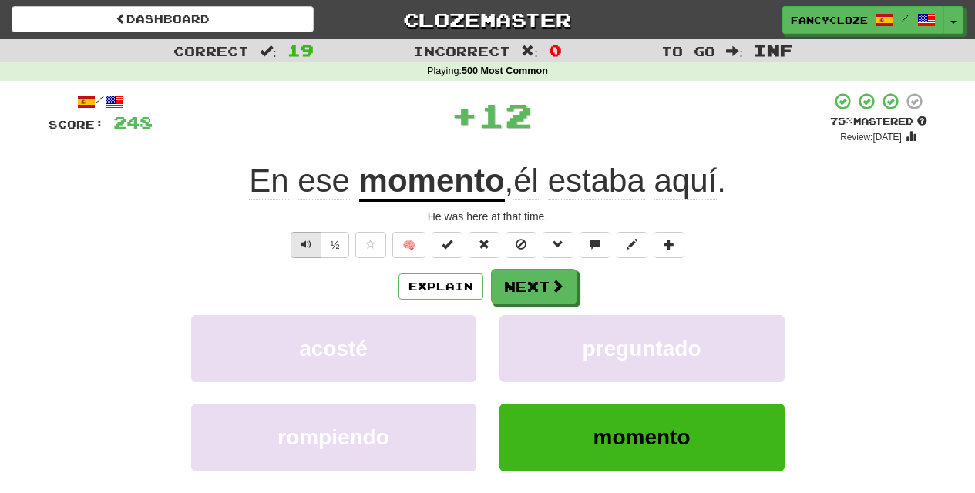
click at [302, 241] on span "Text-to-speech controls" at bounding box center [306, 244] width 11 height 11
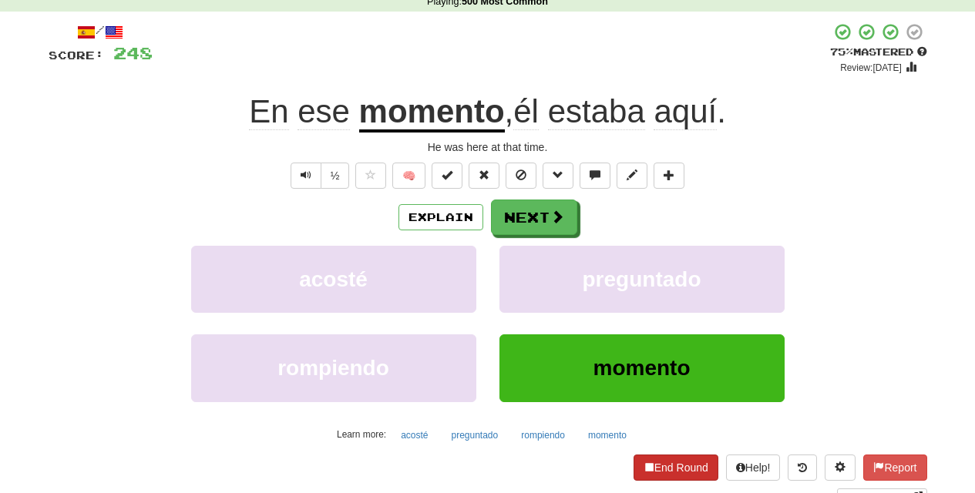
scroll to position [72, 0]
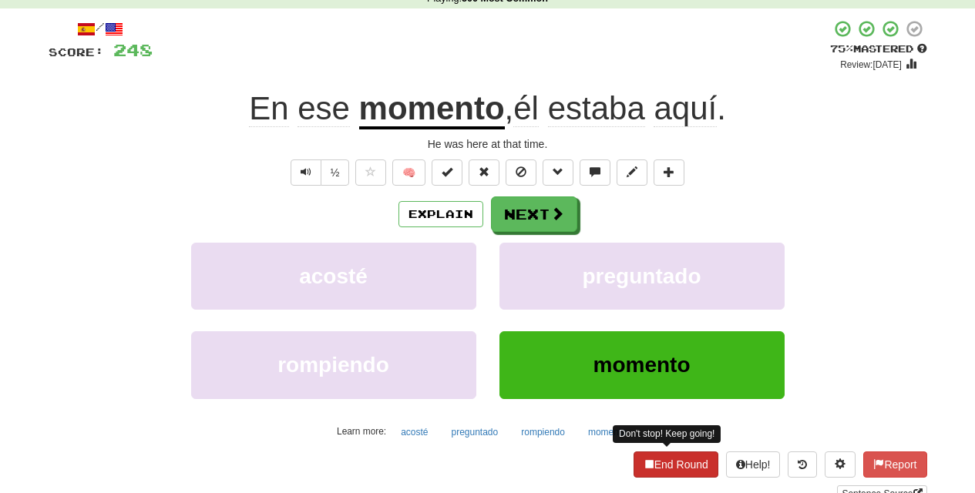
click at [678, 457] on button "End Round" at bounding box center [676, 465] width 85 height 26
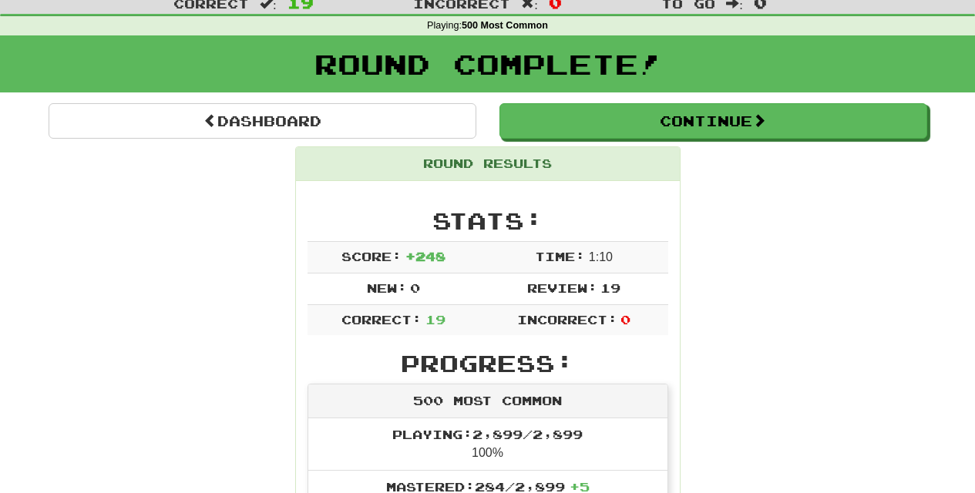
scroll to position [0, 0]
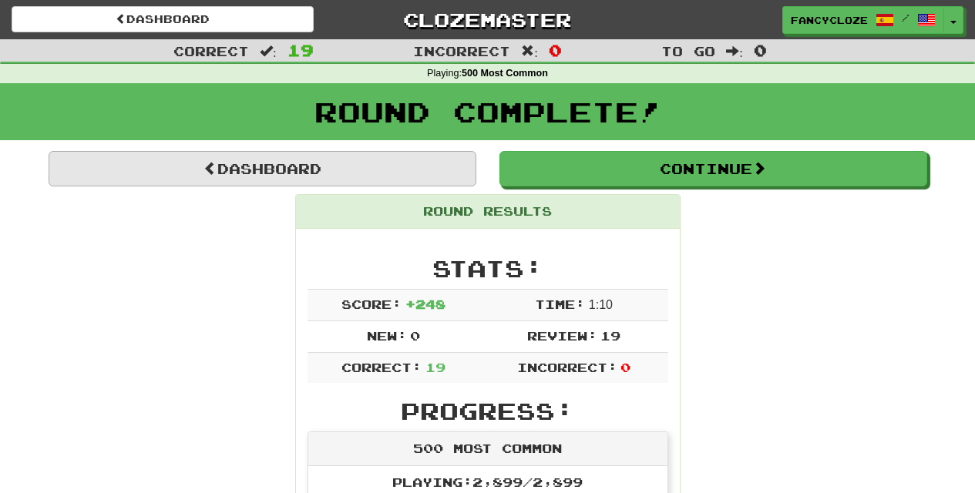
click at [299, 161] on link "Dashboard" at bounding box center [263, 168] width 428 height 35
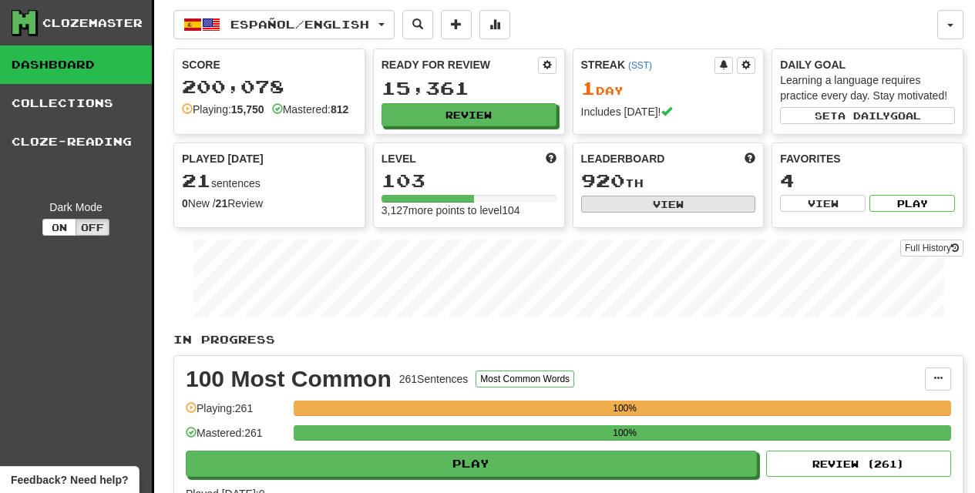
click at [684, 207] on button "View" at bounding box center [668, 204] width 175 height 17
select select "**********"
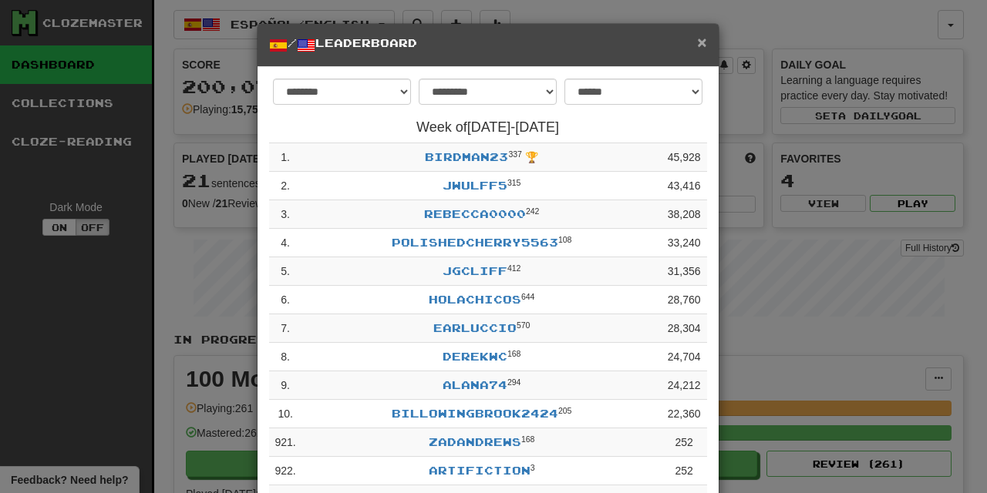
click at [697, 40] on span "×" at bounding box center [701, 42] width 9 height 18
